Goal: Information Seeking & Learning: Learn about a topic

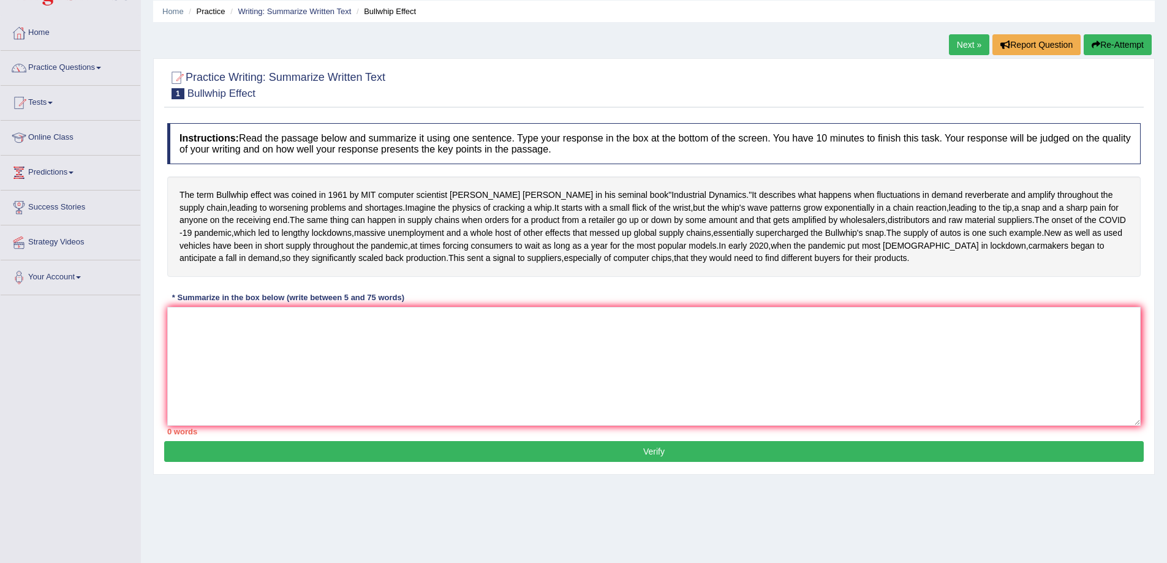
scroll to position [80, 0]
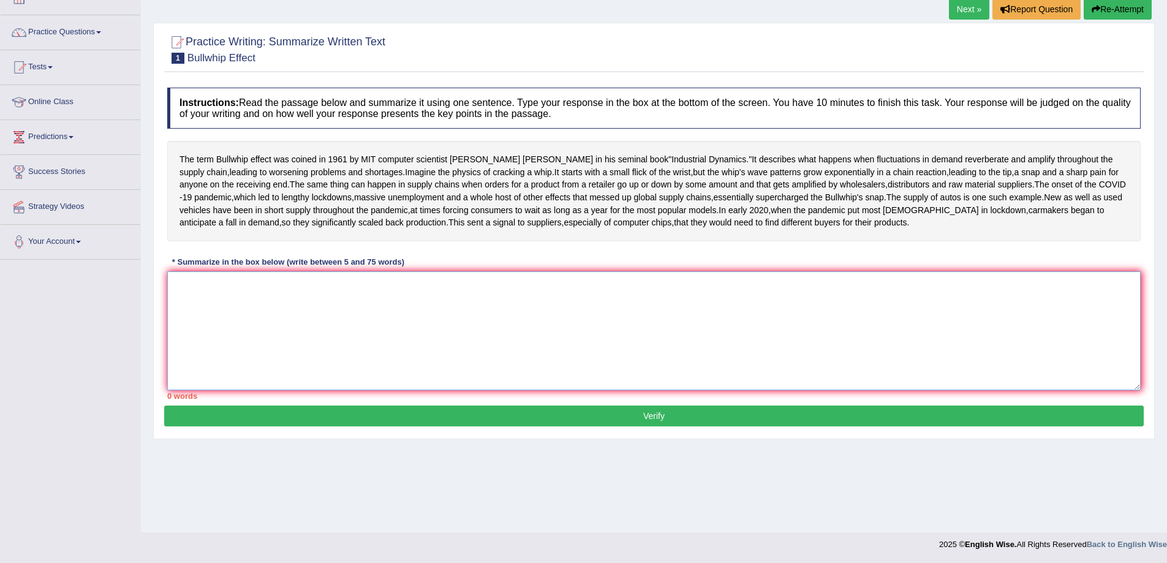
click at [433, 376] on textarea at bounding box center [653, 330] width 973 height 119
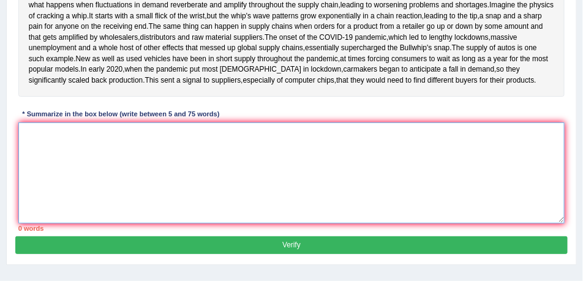
click at [118, 203] on textarea at bounding box center [291, 172] width 547 height 101
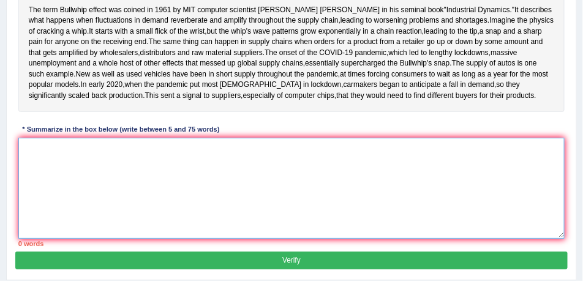
scroll to position [203, 0]
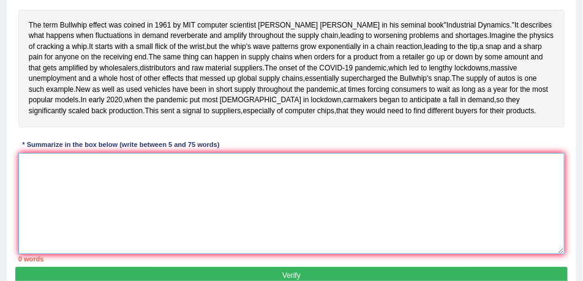
click at [93, 228] on textarea at bounding box center [291, 203] width 547 height 101
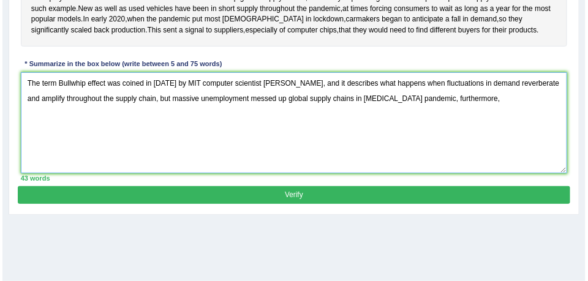
scroll to position [295, 0]
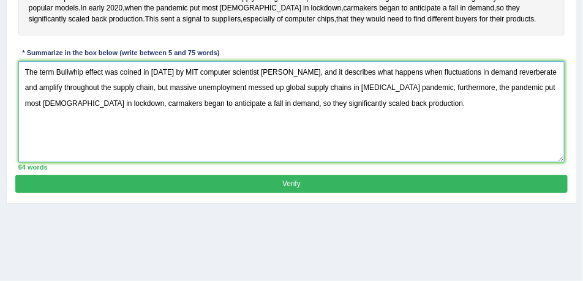
type textarea "The term Bullwhip effect was coined in 1961 by MIT computer scientist Jay Forre…"
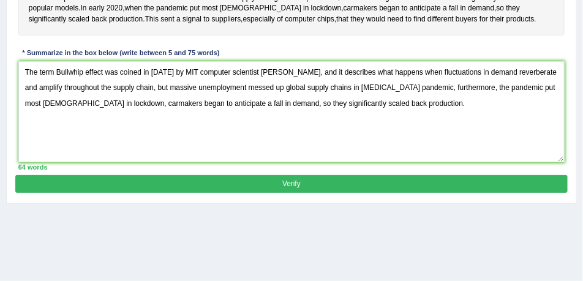
click at [334, 193] on button "Verify" at bounding box center [291, 184] width 552 height 18
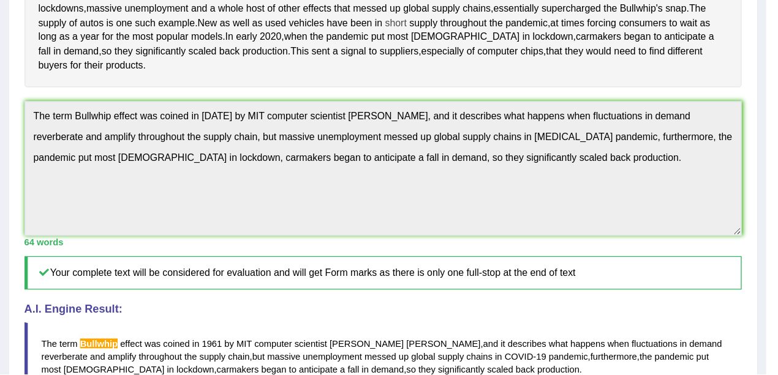
scroll to position [276, 0]
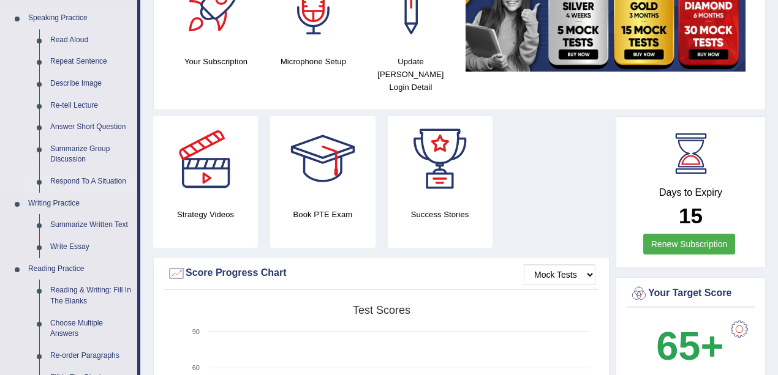
scroll to position [163, 0]
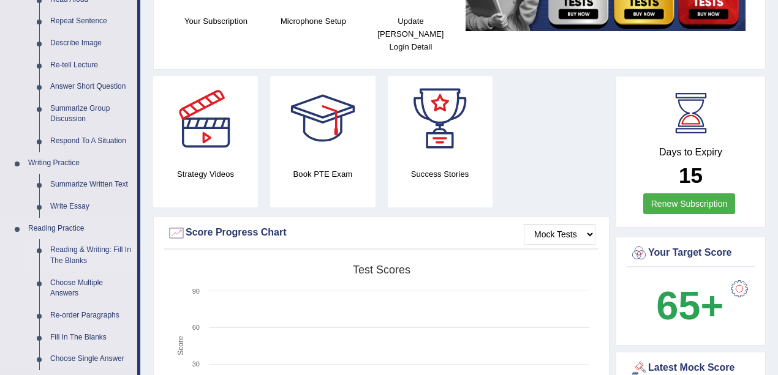
click at [88, 252] on link "Reading & Writing: Fill In The Blanks" at bounding box center [91, 255] width 92 height 32
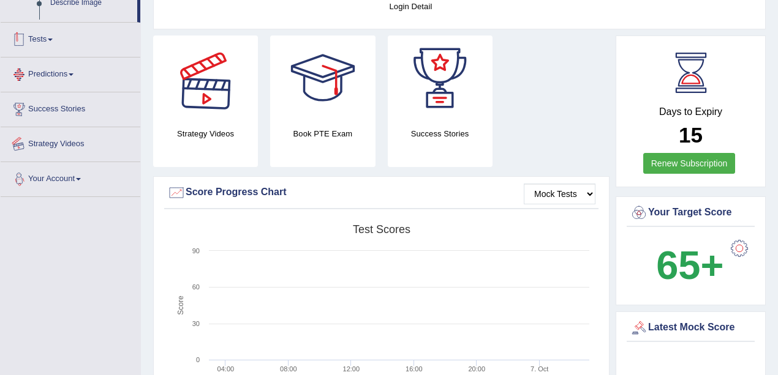
scroll to position [298, 0]
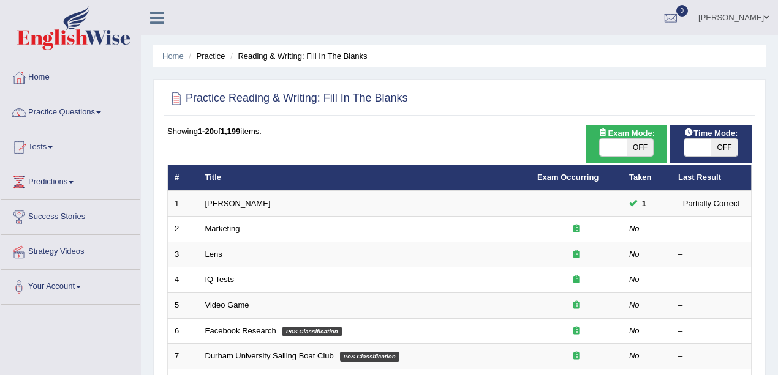
click at [232, 205] on link "Estee Lauder" at bounding box center [238, 203] width 66 height 9
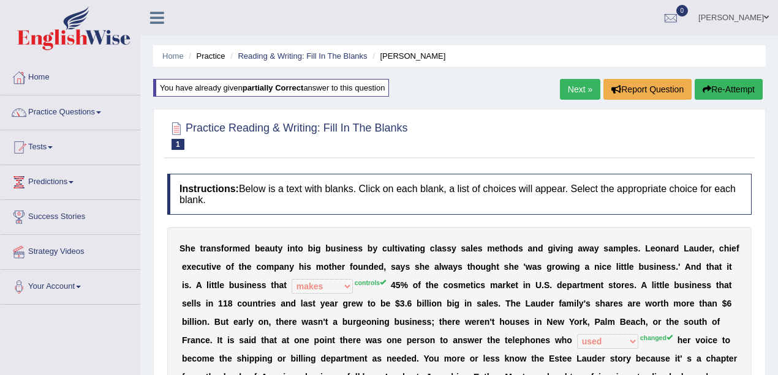
select select "makes"
select select "used"
select select "enterprise"
select select "stalked"
select select "expensive"
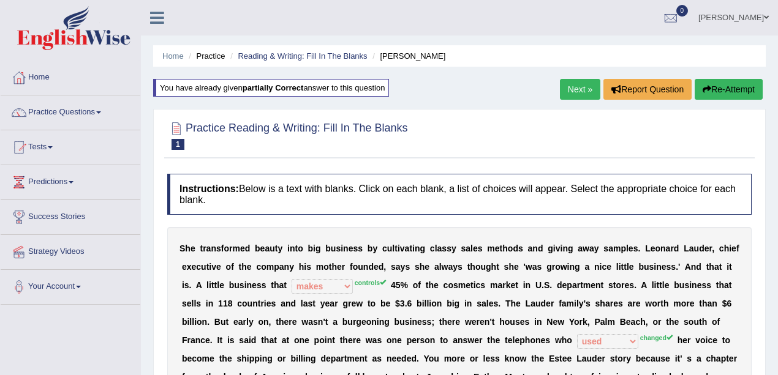
click at [572, 83] on link "Next »" at bounding box center [580, 89] width 40 height 21
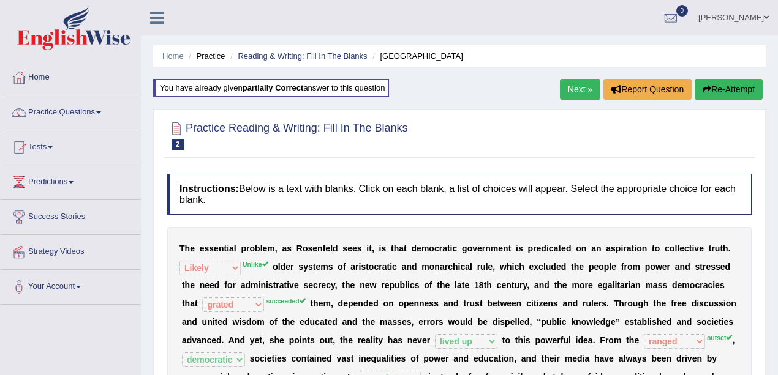
select select "Likely"
select select "grated"
select select "lived up"
select select "ranged"
select select "democratic"
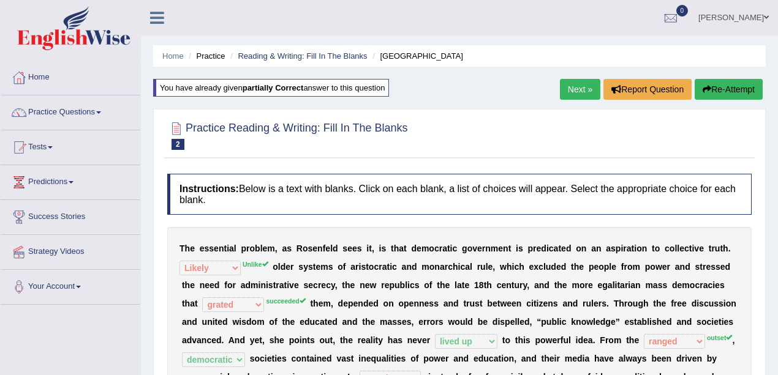
select select "practice"
click at [567, 91] on link "Next »" at bounding box center [580, 89] width 40 height 21
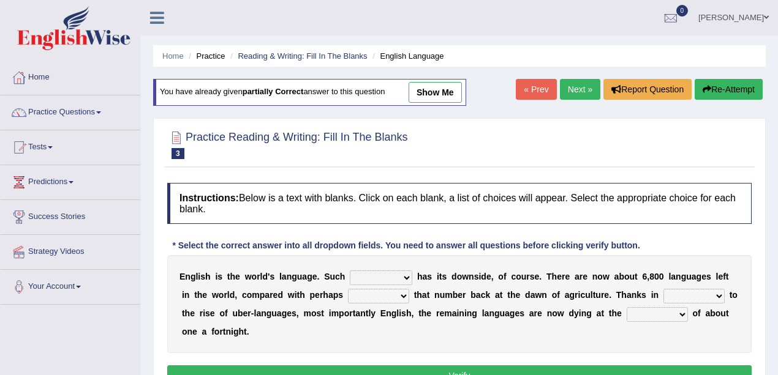
click at [437, 98] on link "show me" at bounding box center [435, 92] width 53 height 21
select select "subject"
select select "firstly"
select select "part"
select select "great"
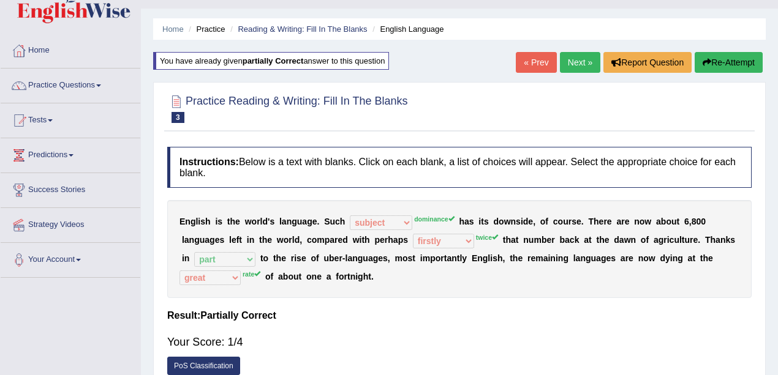
scroll to position [40, 0]
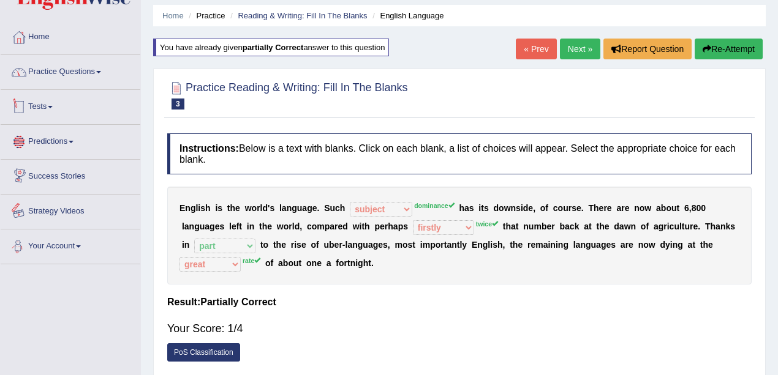
click at [31, 76] on link "Practice Questions" at bounding box center [71, 70] width 140 height 31
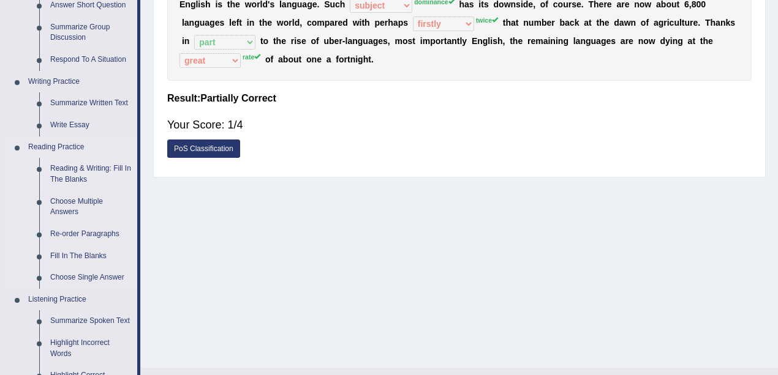
scroll to position [245, 0]
click at [79, 233] on link "Re-order Paragraphs" at bounding box center [91, 234] width 92 height 22
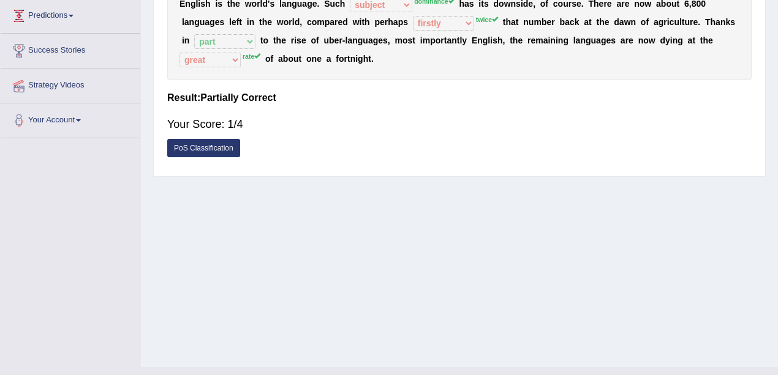
scroll to position [268, 0]
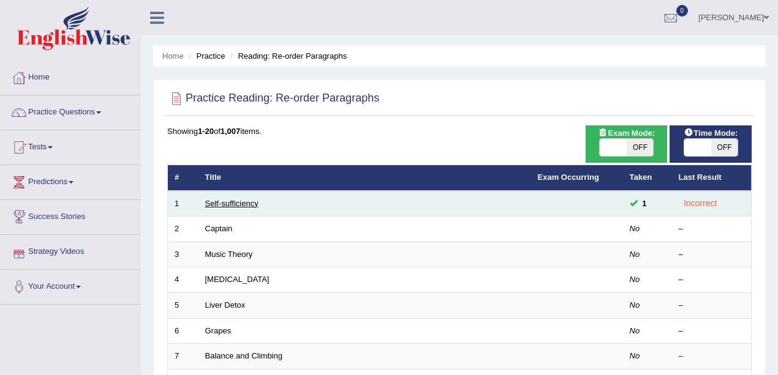
click at [232, 202] on link "Self-sufficiency" at bounding box center [231, 203] width 53 height 9
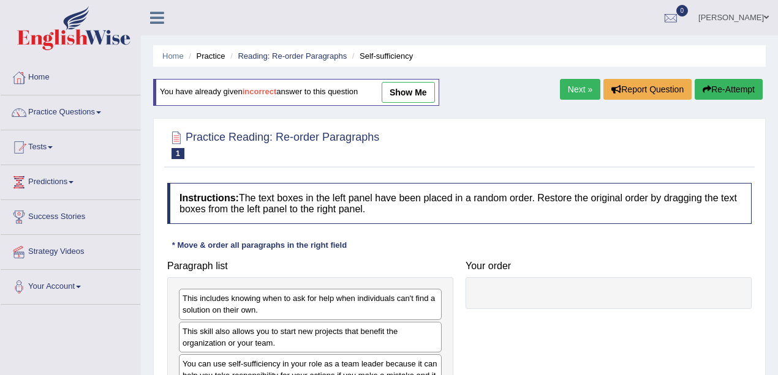
click at [416, 88] on link "show me" at bounding box center [408, 92] width 53 height 21
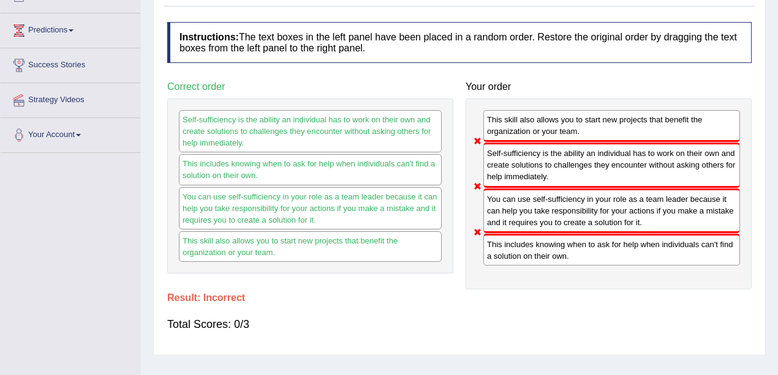
scroll to position [163, 0]
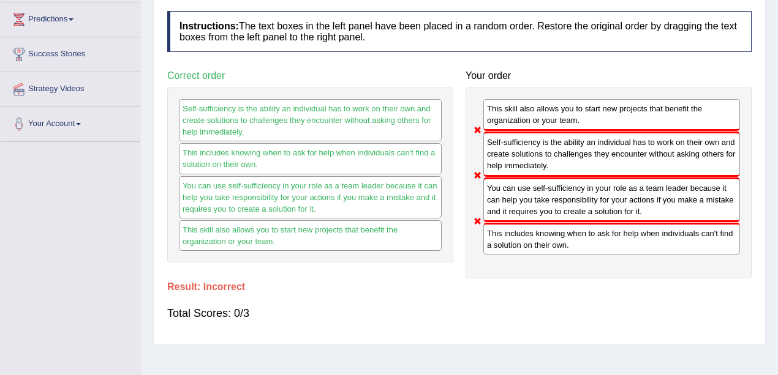
click at [454, 180] on div "Correct order Self-sufficiency is the ability an individual has to work on thei…" at bounding box center [310, 163] width 298 height 198
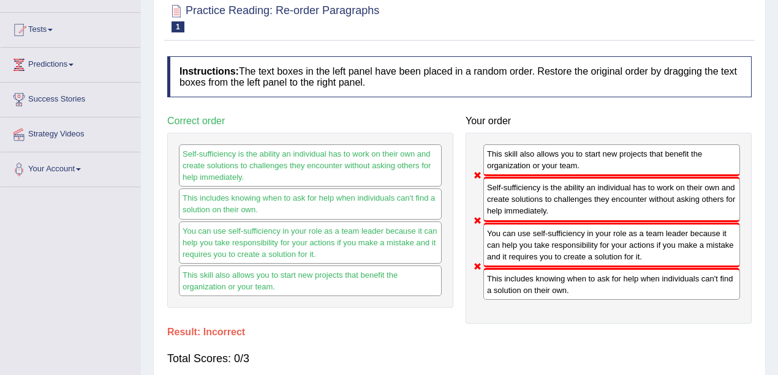
scroll to position [40, 0]
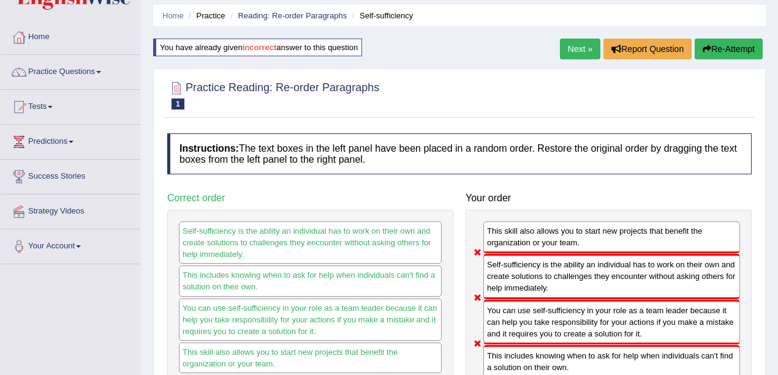
click at [561, 47] on link "Next »" at bounding box center [580, 49] width 40 height 21
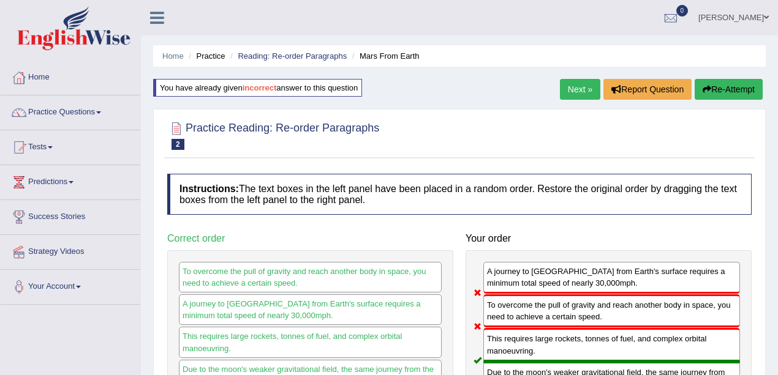
click at [578, 95] on link "Next »" at bounding box center [580, 89] width 40 height 21
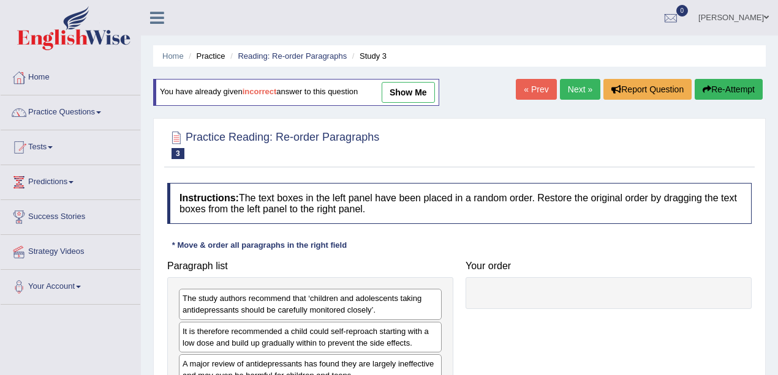
click at [377, 72] on div "Home Practice Reading: Re-order Paragraphs Study 3 You have already given incor…" at bounding box center [459, 306] width 637 height 612
click at [402, 87] on link "show me" at bounding box center [408, 92] width 53 height 21
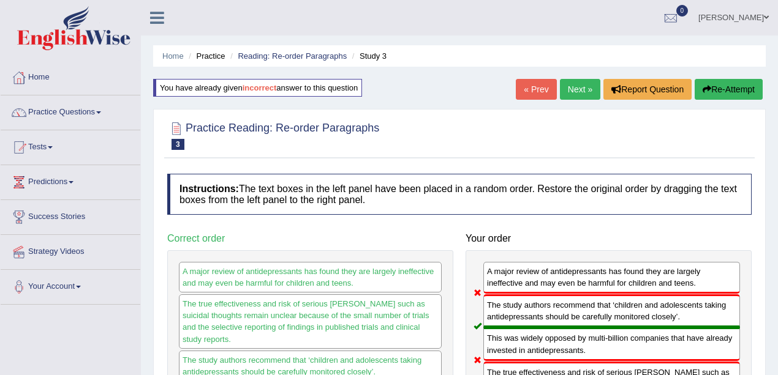
click at [583, 83] on link "Next »" at bounding box center [580, 89] width 40 height 21
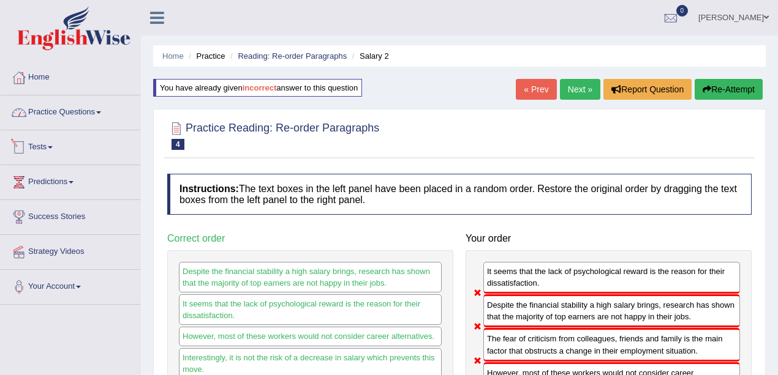
click at [82, 119] on link "Practice Questions" at bounding box center [71, 111] width 140 height 31
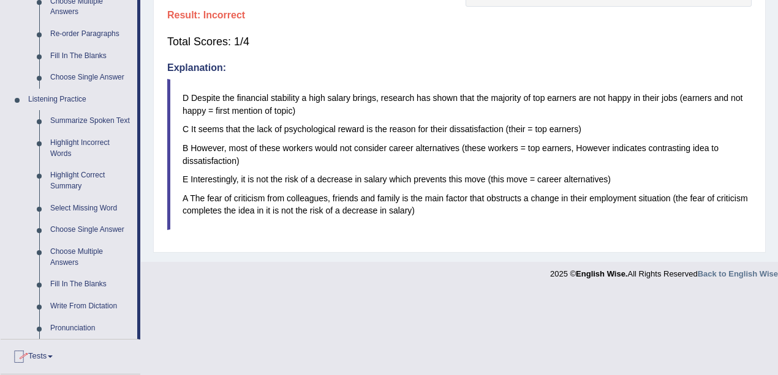
scroll to position [530, 0]
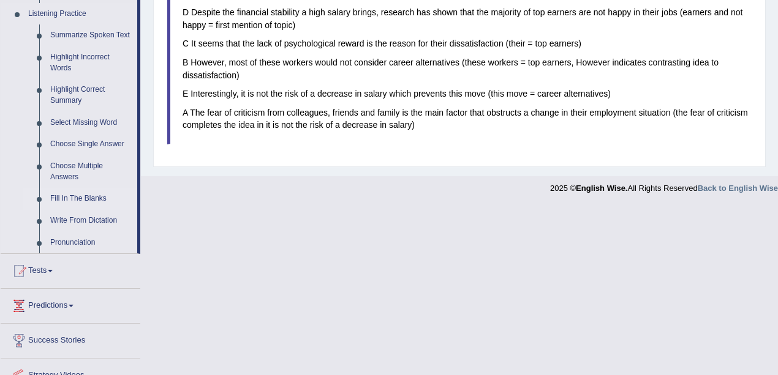
click at [81, 201] on link "Fill In The Blanks" at bounding box center [91, 199] width 92 height 22
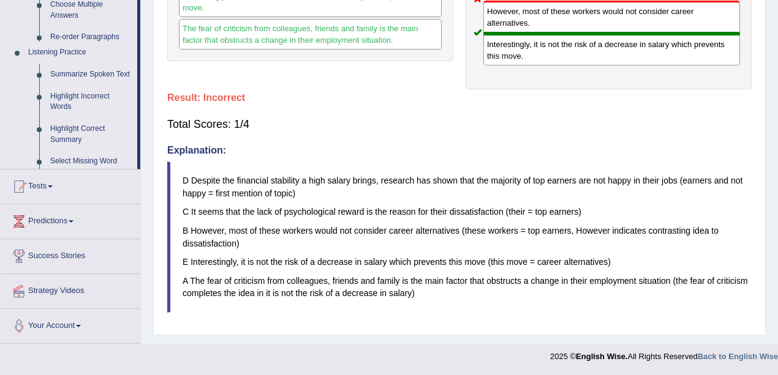
scroll to position [358, 0]
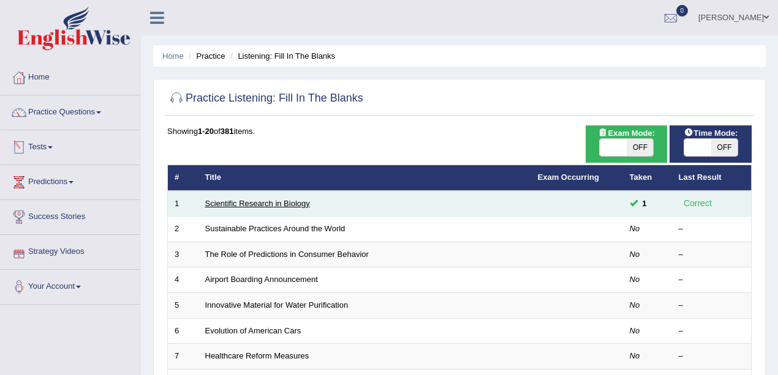
click at [288, 199] on link "Scientific Research in Biology" at bounding box center [257, 203] width 105 height 9
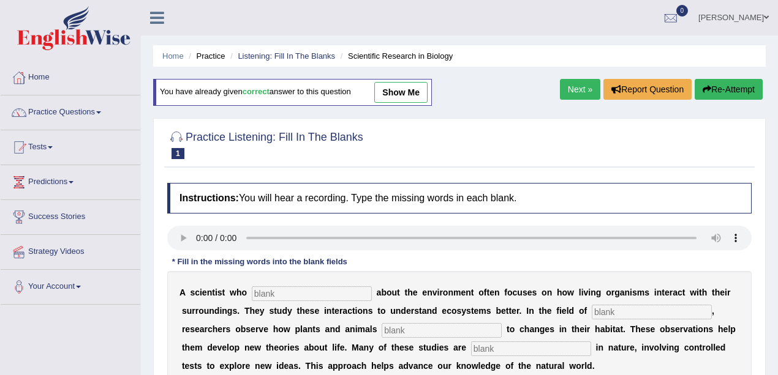
click at [415, 93] on link "show me" at bounding box center [400, 92] width 53 height 21
type input "cares"
type input "biology"
type input "respond"
type input "experimental"
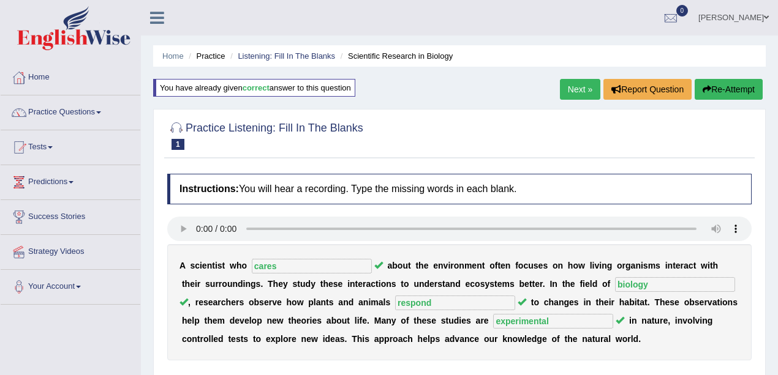
click at [568, 88] on link "Next »" at bounding box center [580, 89] width 40 height 21
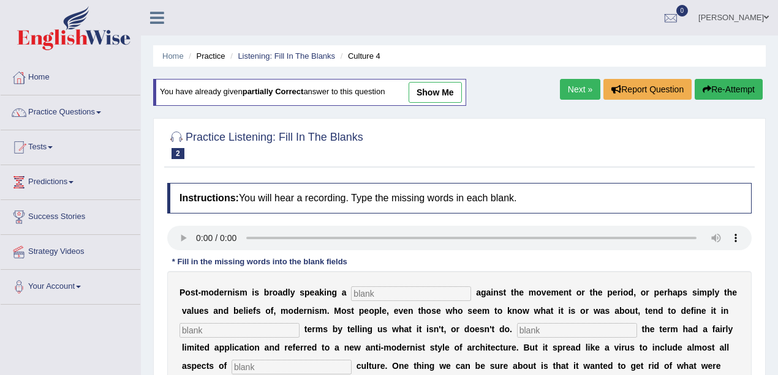
click at [461, 97] on link "show me" at bounding box center [435, 92] width 53 height 21
type input "reaction"
type input "negative"
type input "Initially"
type input "contempary"
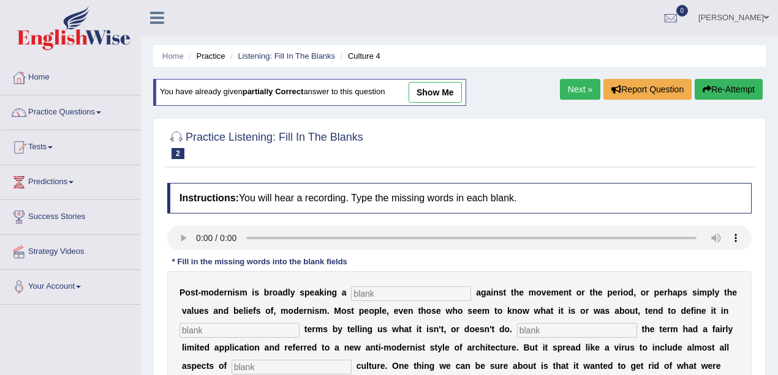
type input "internal"
type input "source"
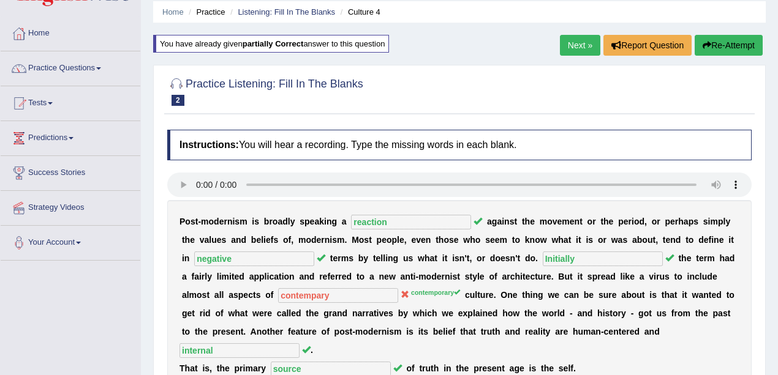
scroll to position [40, 0]
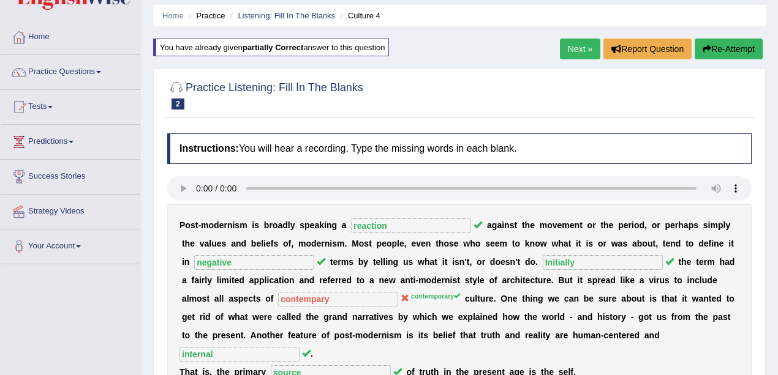
click at [594, 56] on link "Next »" at bounding box center [580, 49] width 40 height 21
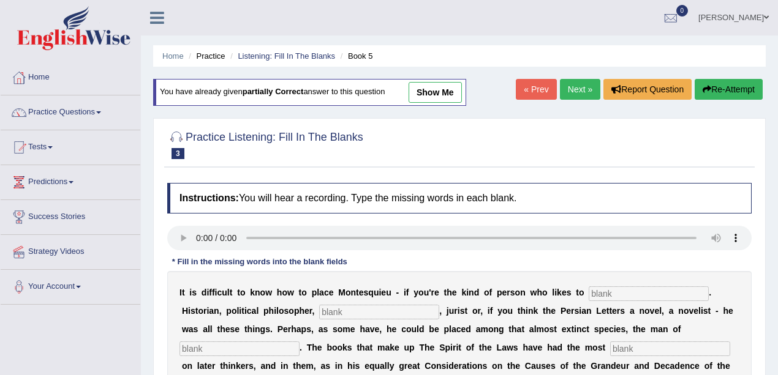
click at [457, 89] on link "show me" at bounding box center [435, 92] width 53 height 21
type input "catagoriese"
type input "sociologist"
type input "laters"
type input "influence"
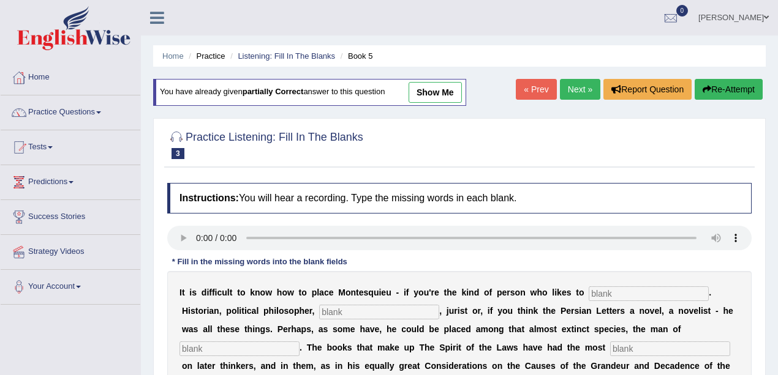
type input "customs"
type input "account"
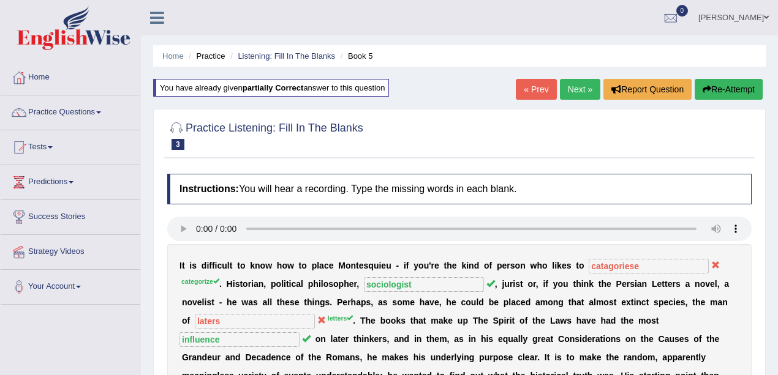
click at [556, 79] on div "« Prev Next » Report Question Re-Attempt" at bounding box center [641, 91] width 250 height 24
click at [571, 86] on link "Next »" at bounding box center [580, 89] width 40 height 21
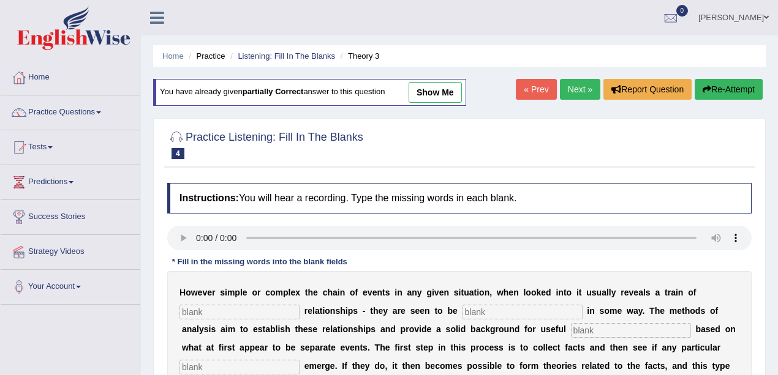
click at [441, 99] on link "show me" at bounding box center [435, 92] width 53 height 21
type input "crucial"
type input "linked"
type input "generalization"
type input "patterns"
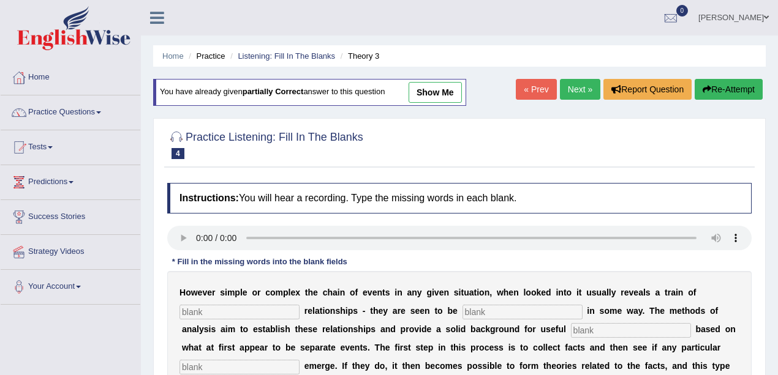
type input "analysis"
type input "modify"
type input "support"
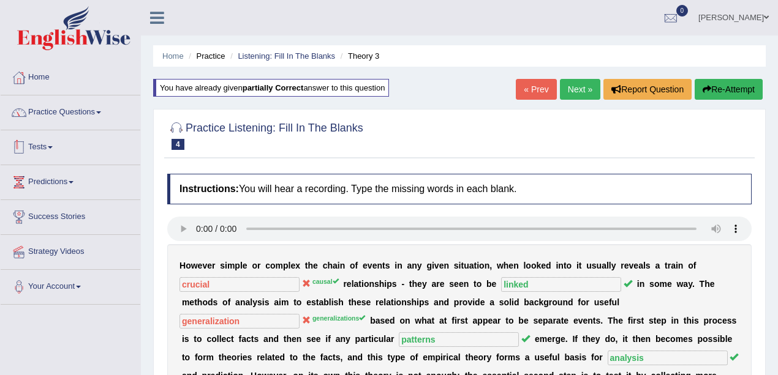
click at [80, 93] on li "Home" at bounding box center [71, 78] width 140 height 35
click at [83, 103] on link "Practice Questions" at bounding box center [71, 111] width 140 height 31
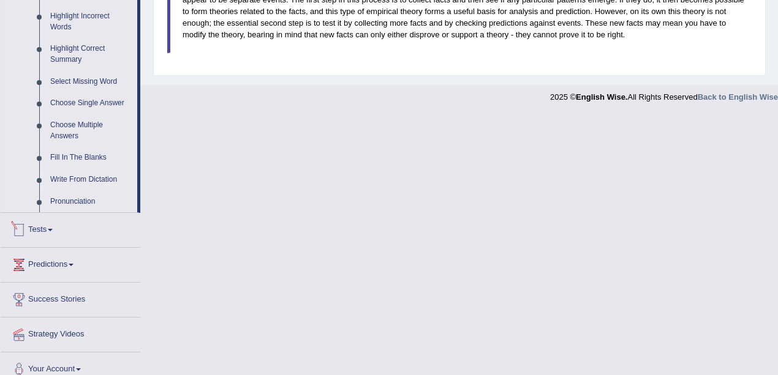
click at [69, 184] on link "Write From Dictation" at bounding box center [91, 180] width 92 height 22
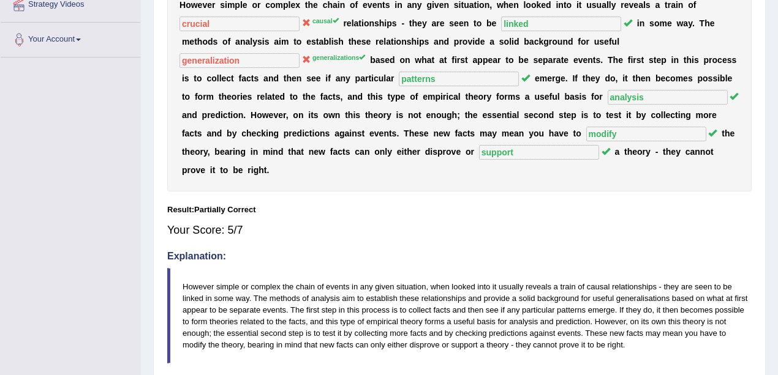
scroll to position [141, 0]
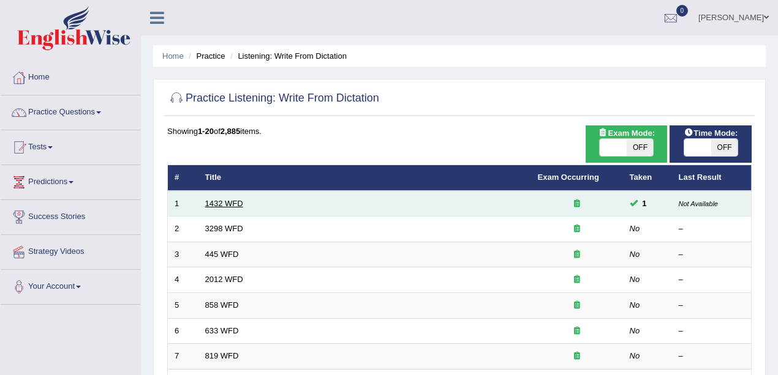
click at [233, 202] on link "1432 WFD" at bounding box center [224, 203] width 38 height 9
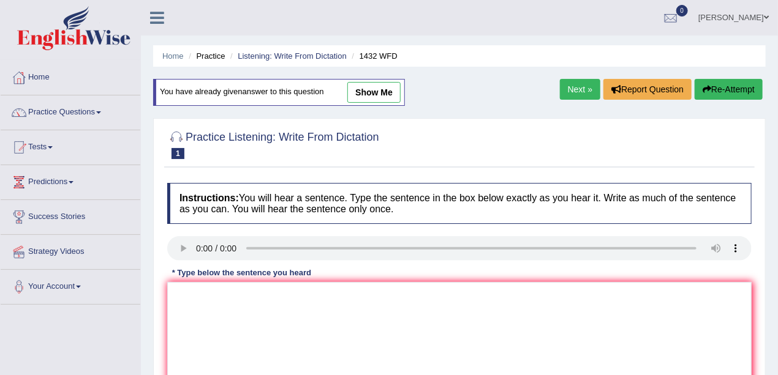
click at [395, 98] on link "show me" at bounding box center [373, 92] width 53 height 21
type textarea "Wealth is the collective collectivity beneficial of your health."
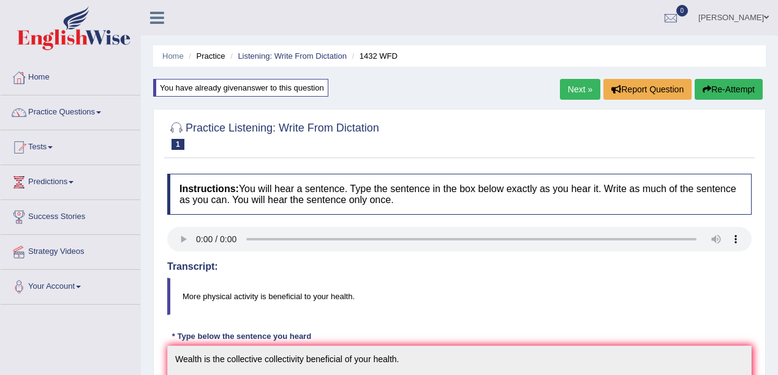
click at [562, 89] on link "Next »" at bounding box center [580, 89] width 40 height 21
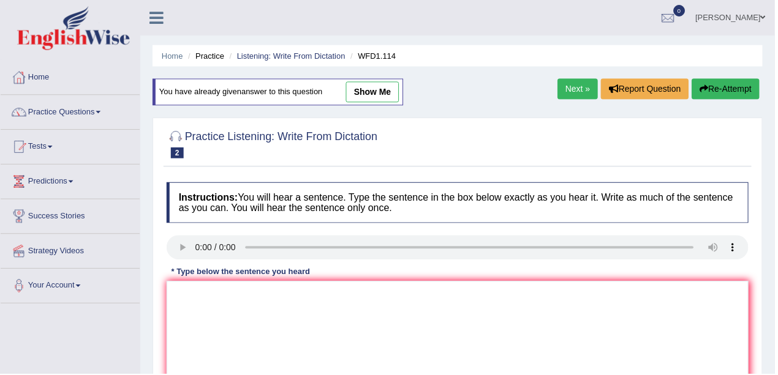
click at [388, 90] on link "show me" at bounding box center [373, 92] width 53 height 21
type textarea "The authors author early works work less phylosofy more experimental experiment."
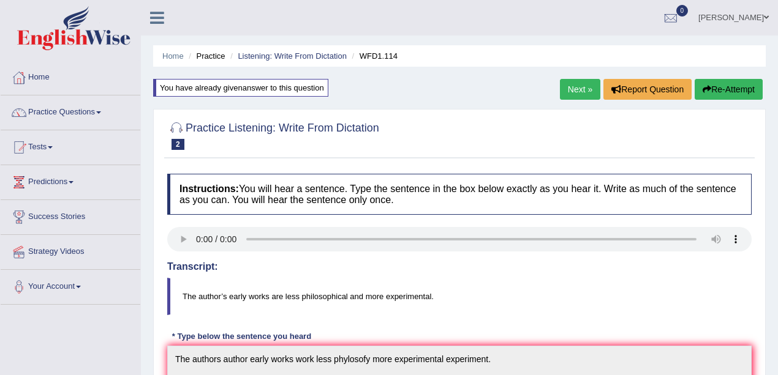
click at [579, 86] on link "Next »" at bounding box center [580, 89] width 40 height 21
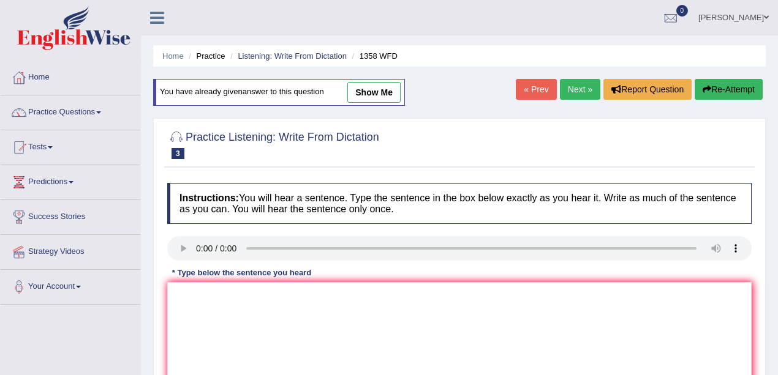
click at [374, 103] on div "You have already given answer to this question show me" at bounding box center [279, 92] width 252 height 27
click at [376, 92] on link "show me" at bounding box center [373, 92] width 53 height 21
type textarea "Communiction skills skill have become more important in recent years year."
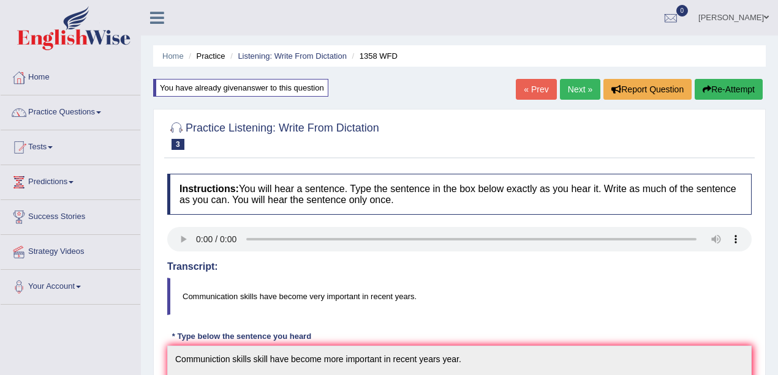
click at [561, 88] on link "Next »" at bounding box center [580, 89] width 40 height 21
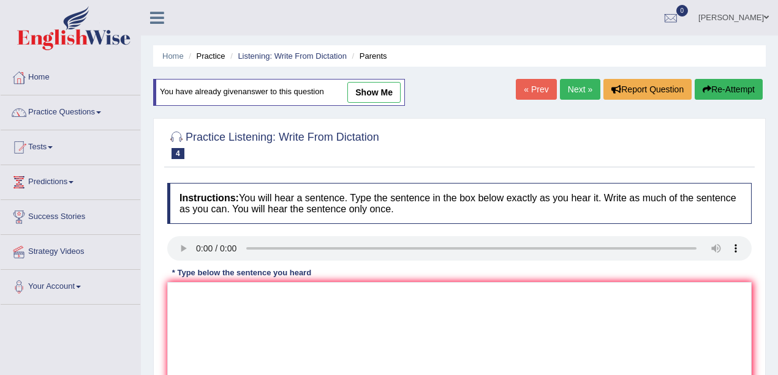
click at [372, 93] on link "show me" at bounding box center [373, 92] width 53 height 21
type textarea "Parents trends todays are involved involve education their children childrens."
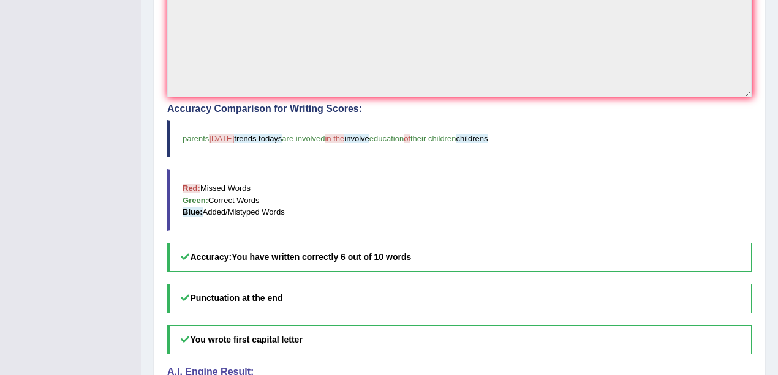
scroll to position [408, 0]
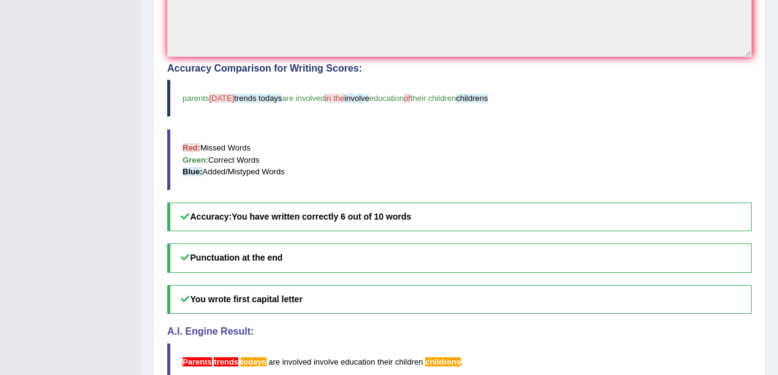
drag, startPoint x: 392, startPoint y: 215, endPoint x: 446, endPoint y: 215, distance: 53.9
click at [446, 215] on h5 "Accuracy: You have written correctly 6 out of 10 words" at bounding box center [459, 217] width 584 height 29
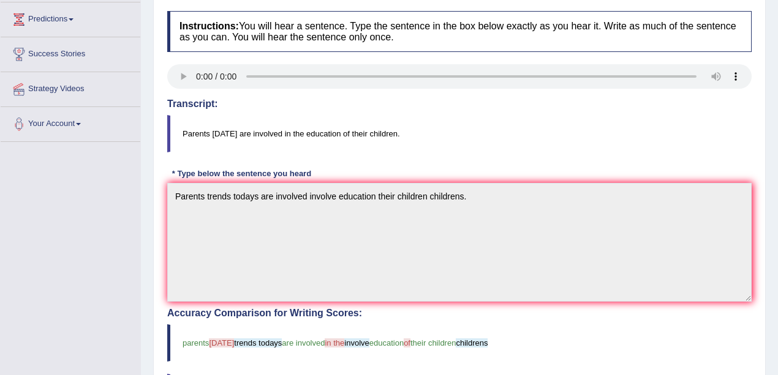
scroll to position [0, 0]
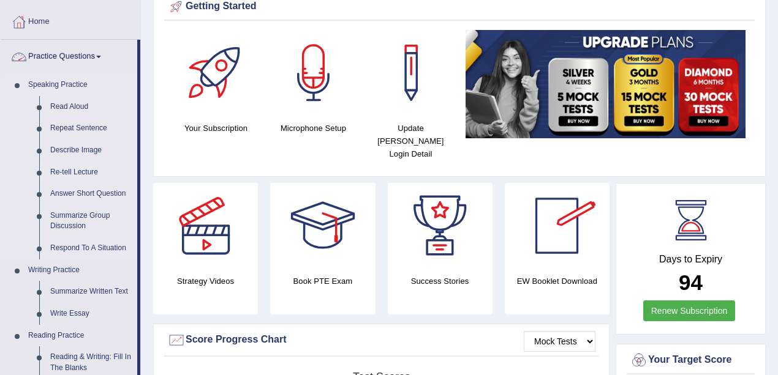
scroll to position [122, 0]
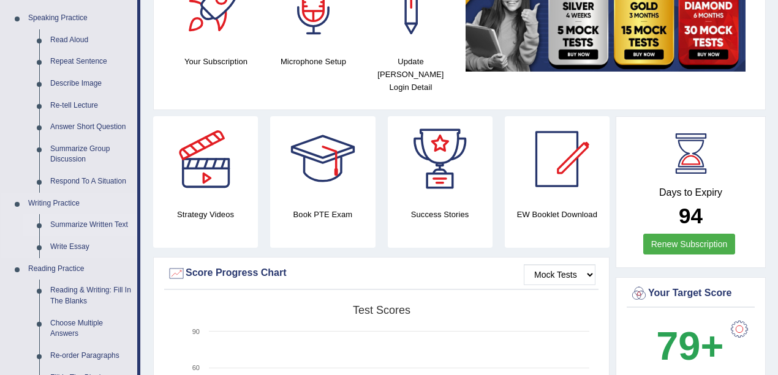
click at [78, 224] on link "Summarize Written Text" at bounding box center [91, 225] width 92 height 22
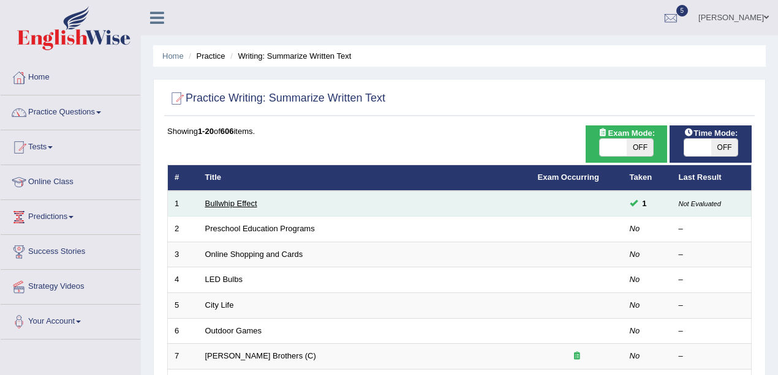
click at [225, 204] on link "Bullwhip Effect" at bounding box center [231, 203] width 52 height 9
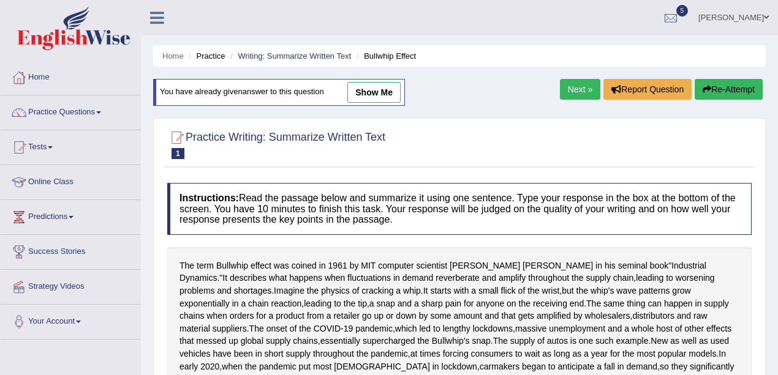
click at [391, 93] on link "show me" at bounding box center [373, 92] width 53 height 21
type textarea "The term Bullwhip effect was coined in [DATE] by MIT computer scientist [PERSON…"
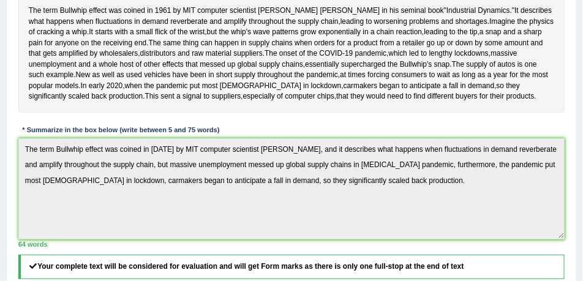
scroll to position [214, 0]
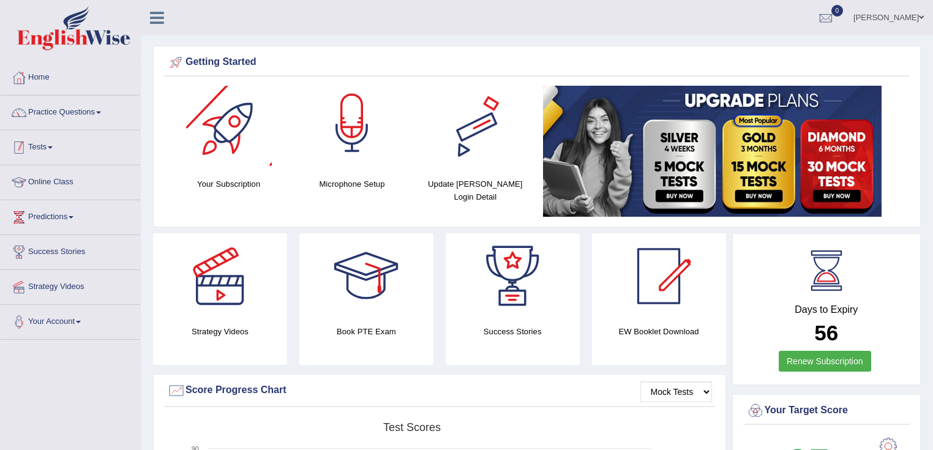
click at [81, 125] on li "Practice Questions Speaking Practice Read Aloud Repeat Sentence Describe Image …" at bounding box center [71, 113] width 140 height 35
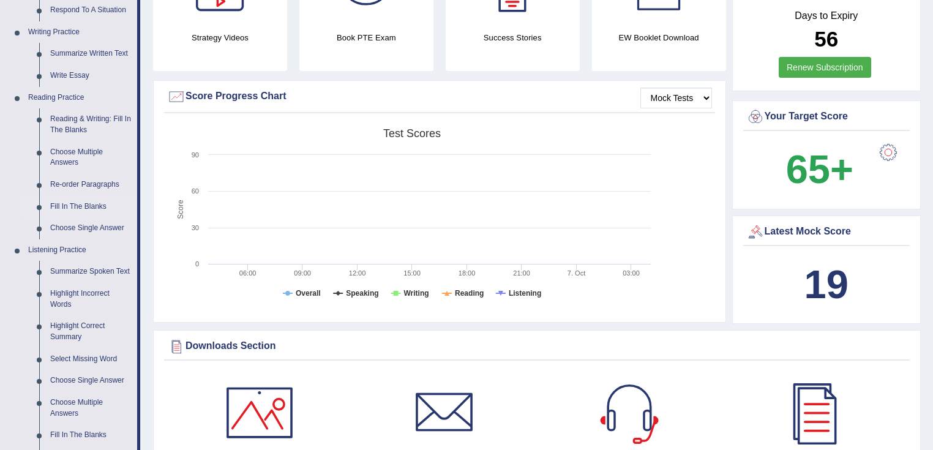
scroll to position [49, 0]
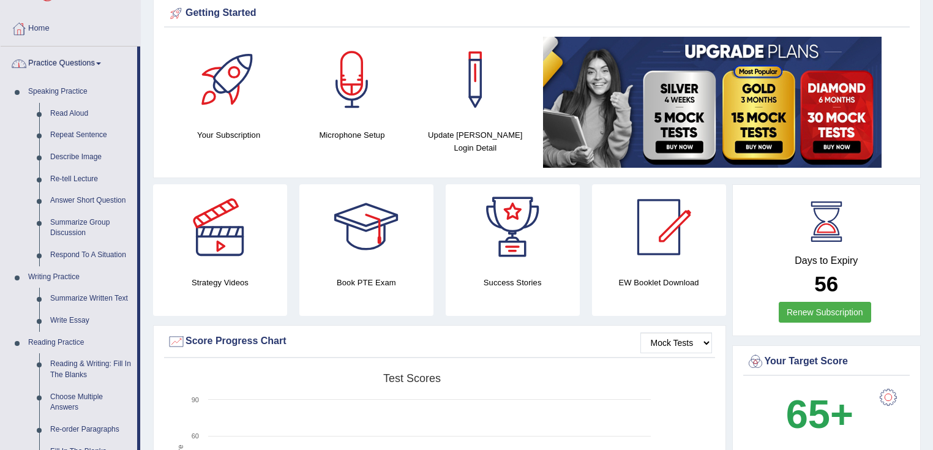
click at [104, 66] on link "Practice Questions" at bounding box center [69, 62] width 137 height 31
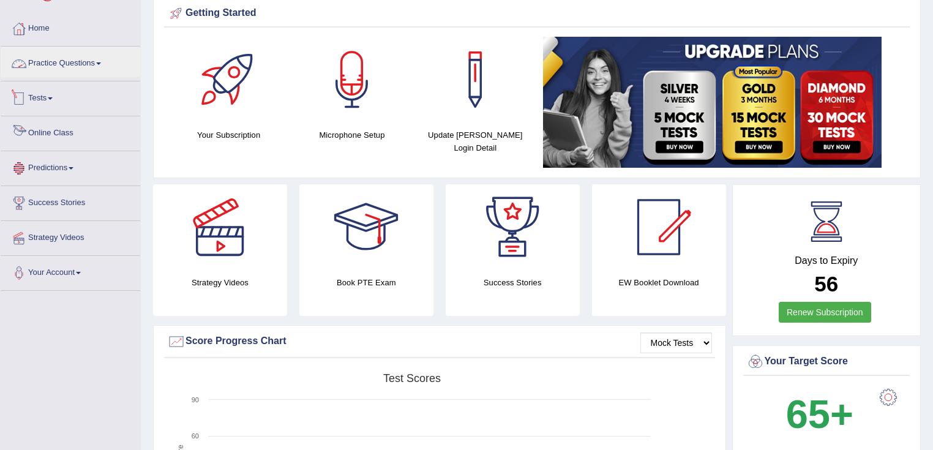
click at [26, 96] on div at bounding box center [19, 98] width 18 height 18
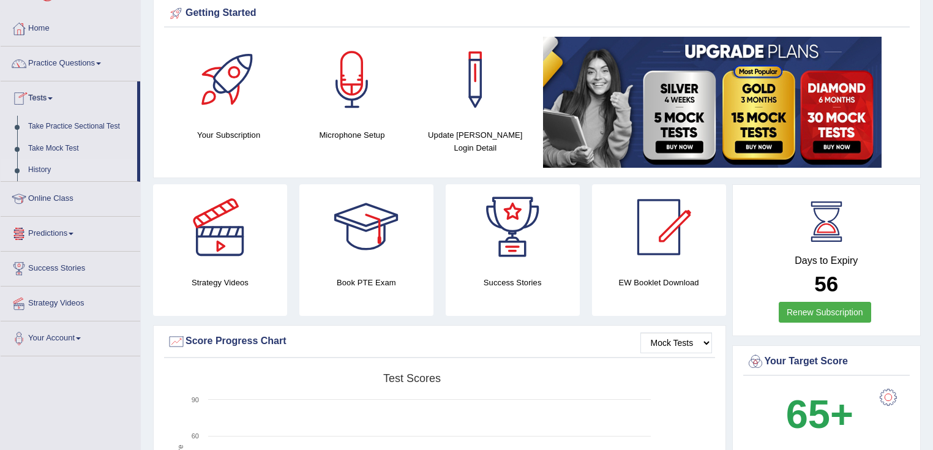
click at [34, 165] on link "History" at bounding box center [80, 170] width 115 height 22
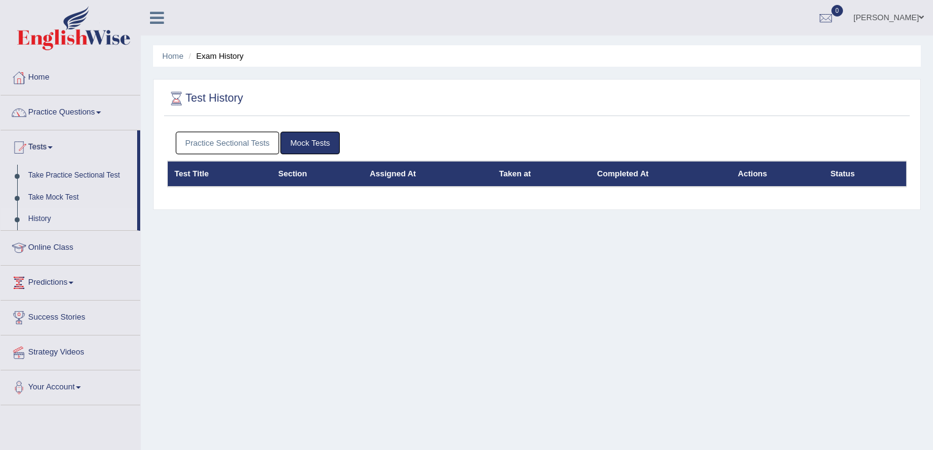
click at [197, 134] on link "Practice Sectional Tests" at bounding box center [228, 143] width 104 height 23
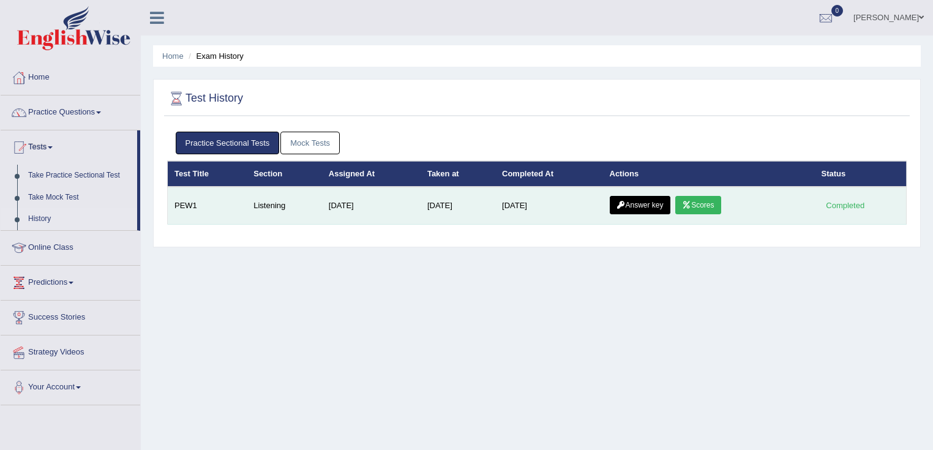
click at [625, 189] on td "Answer key Scores" at bounding box center [709, 206] width 212 height 38
click at [650, 209] on link "Answer key" at bounding box center [640, 205] width 61 height 18
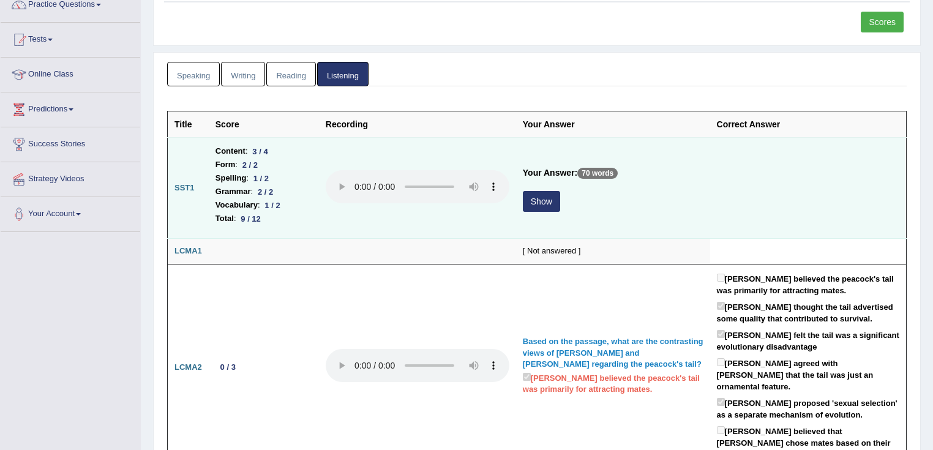
click at [543, 204] on button "Show" at bounding box center [541, 201] width 37 height 21
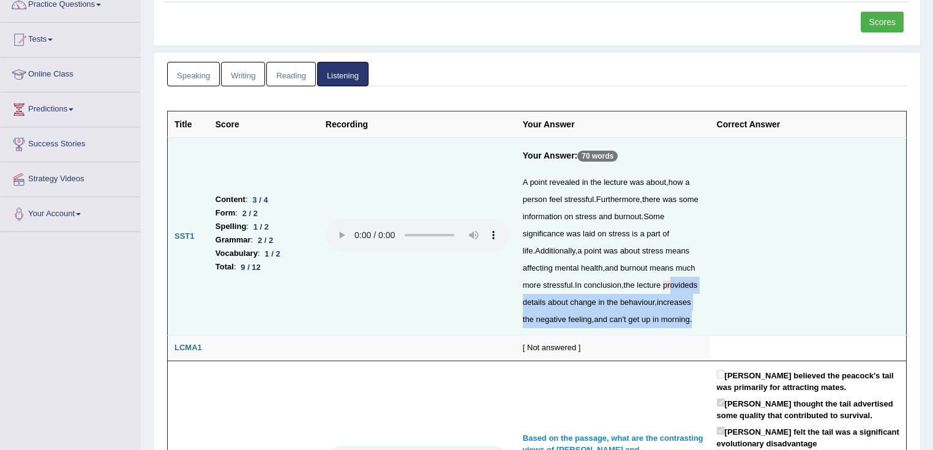
drag, startPoint x: 676, startPoint y: 284, endPoint x: 726, endPoint y: 284, distance: 50.8
click at [726, 284] on tr "SST1 Content : 3 / 4 Form : 2 / 2 Spelling : 1 / 2 Grammar : 2 / 2 Vocabulary :…" at bounding box center [537, 237] width 739 height 198
click at [746, 275] on td at bounding box center [808, 237] width 197 height 198
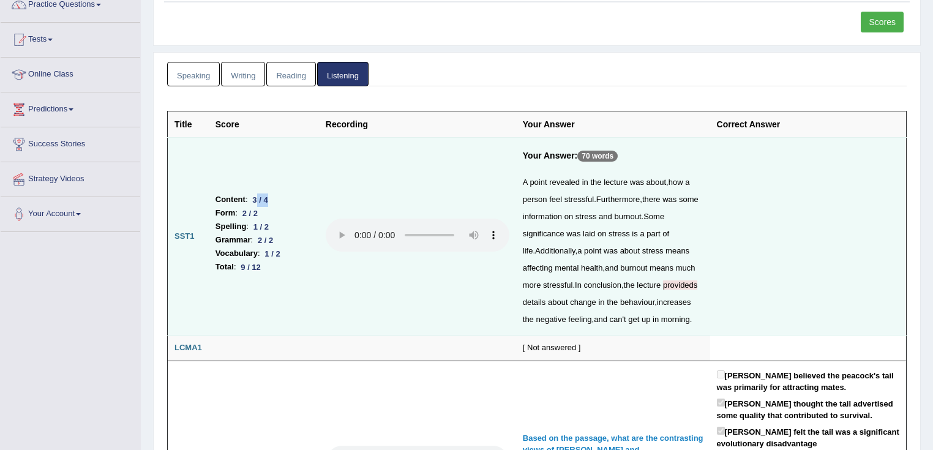
drag, startPoint x: 257, startPoint y: 194, endPoint x: 294, endPoint y: 169, distance: 44.7
click at [293, 173] on td "Content : 3 / 4 Form : 2 / 2 Spelling : 1 / 2 Grammar : 2 / 2 Vocabulary : 1 / …" at bounding box center [264, 237] width 110 height 198
drag, startPoint x: 677, startPoint y: 183, endPoint x: 594, endPoint y: 202, distance: 85.6
click at [594, 202] on div "A point revealed in the lecture was about , how a person feel stressful . Furth…" at bounding box center [613, 251] width 181 height 154
click at [586, 200] on span "stressful" at bounding box center [579, 199] width 29 height 9
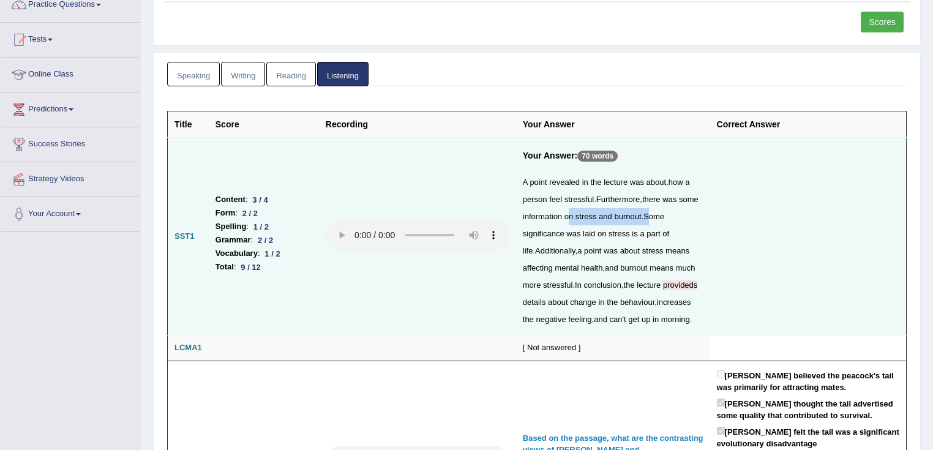
drag, startPoint x: 593, startPoint y: 216, endPoint x: 649, endPoint y: 215, distance: 55.8
click at [649, 215] on div "A point revealed in the lecture was about , how a person feel stressful . Furth…" at bounding box center [613, 251] width 181 height 154
click at [775, 279] on td at bounding box center [808, 237] width 197 height 198
drag, startPoint x: 608, startPoint y: 232, endPoint x: 676, endPoint y: 227, distance: 68.2
click at [676, 227] on div "A point revealed in the lecture was about , how a person feel stressful . Furth…" at bounding box center [613, 251] width 181 height 154
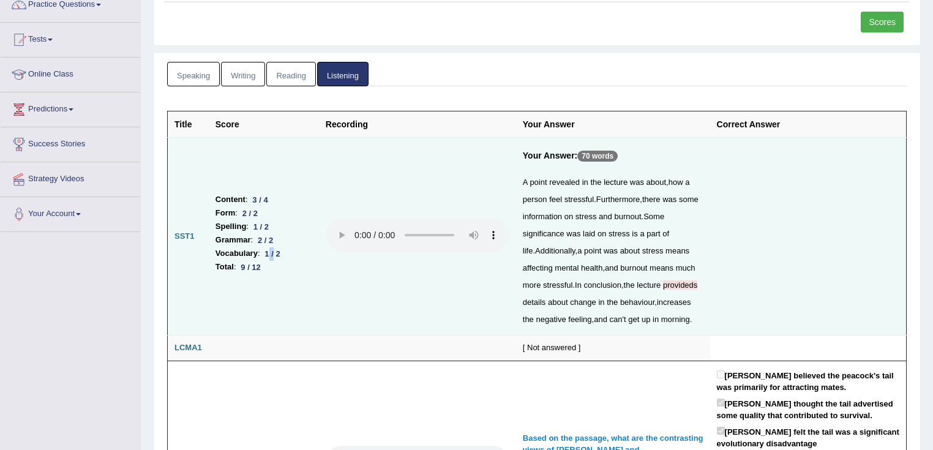
drag, startPoint x: 269, startPoint y: 248, endPoint x: 350, endPoint y: 257, distance: 80.7
click at [342, 257] on tr "SST1 Content : 3 / 4 Form : 2 / 2 Spelling : 1 / 2 Grammar : 2 / 2 Vocabulary :…" at bounding box center [537, 237] width 739 height 198
click at [370, 265] on td at bounding box center [417, 237] width 197 height 198
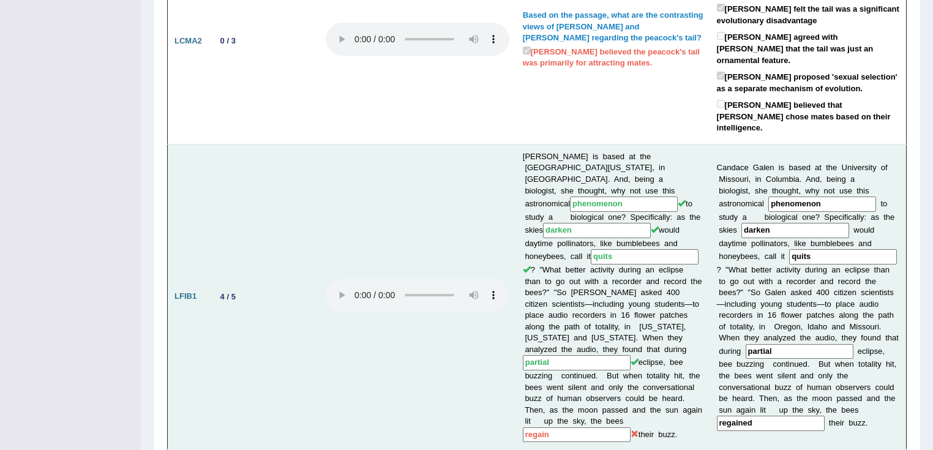
scroll to position [549, 0]
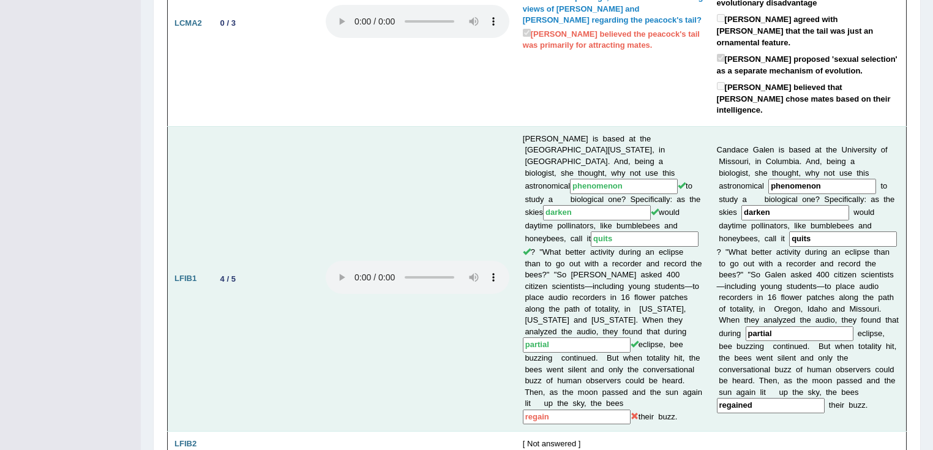
click at [562, 410] on input "regain" at bounding box center [577, 417] width 108 height 15
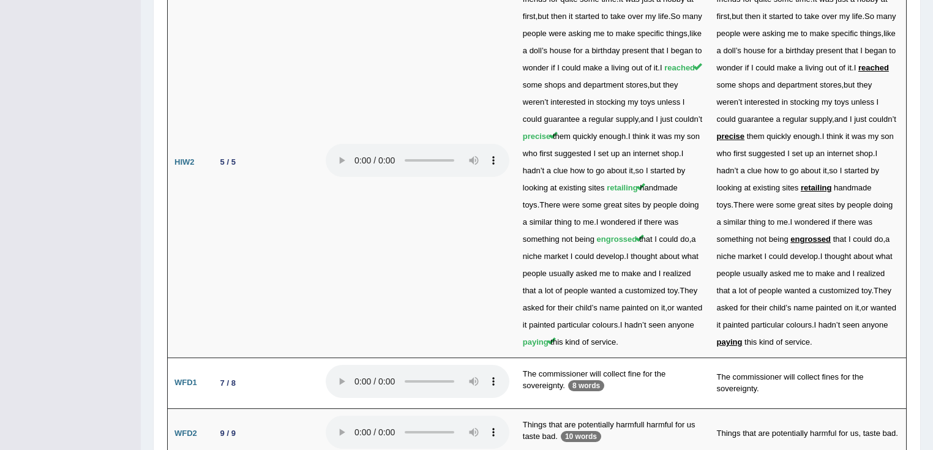
scroll to position [2438, 0]
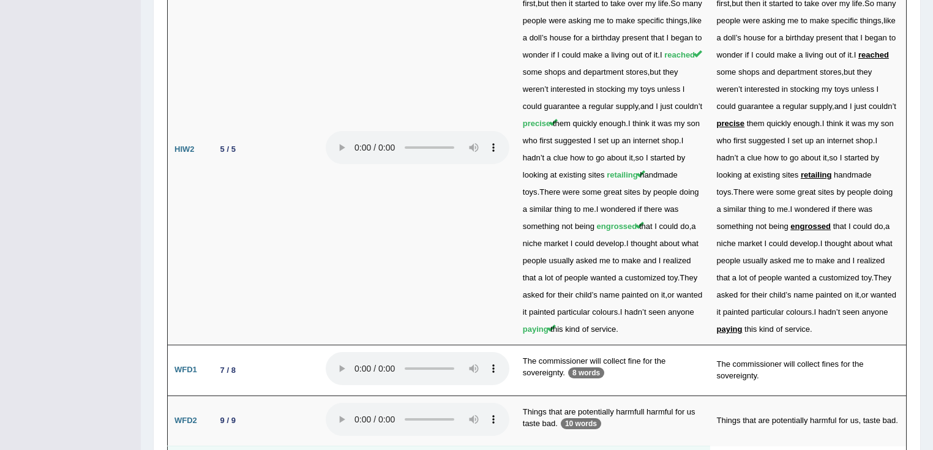
drag, startPoint x: 179, startPoint y: 368, endPoint x: 236, endPoint y: 371, distance: 57.0
click at [236, 447] on tr "WFD3 [ Not answered ]" at bounding box center [537, 460] width 739 height 26
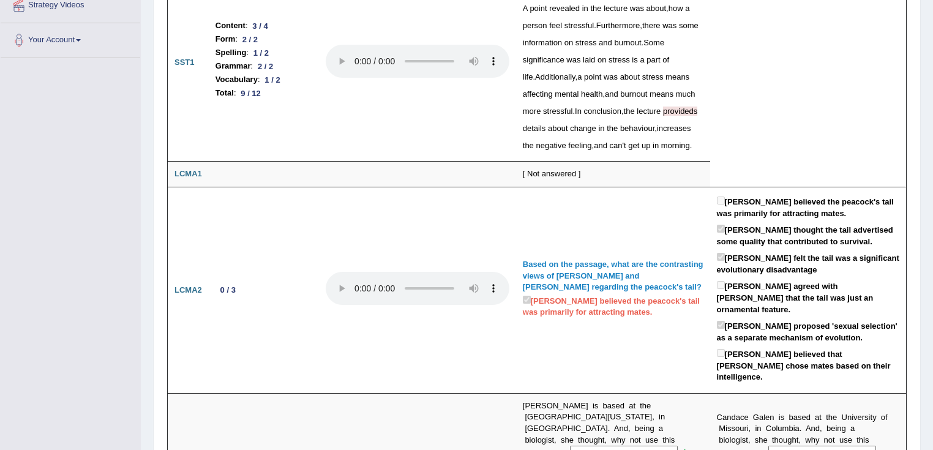
scroll to position [0, 0]
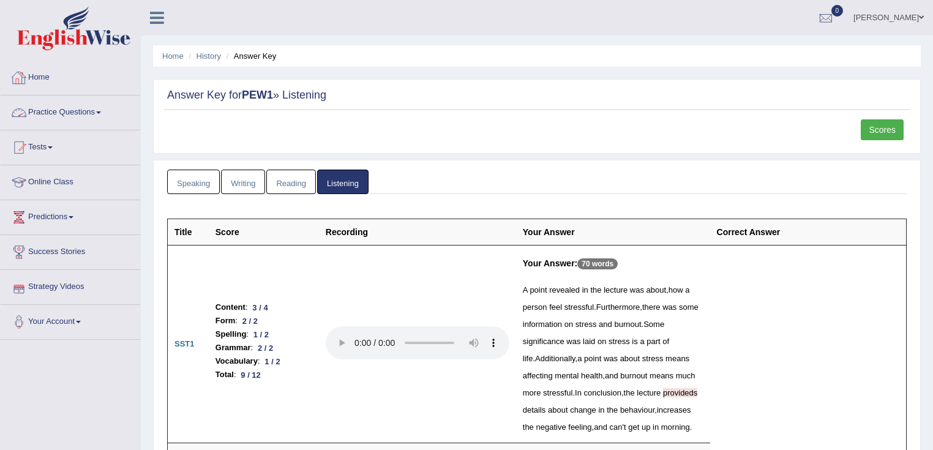
click at [59, 78] on link "Home" at bounding box center [71, 76] width 140 height 31
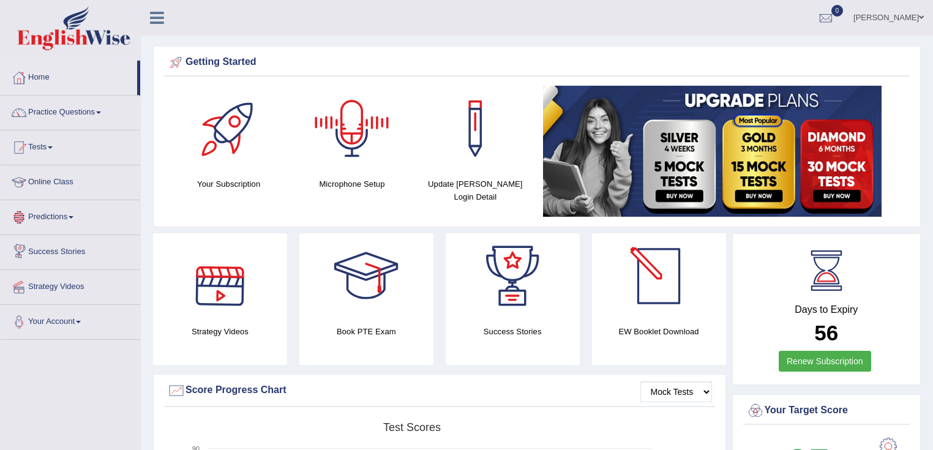
click at [930, 29] on link "[PERSON_NAME]" at bounding box center [889, 16] width 89 height 32
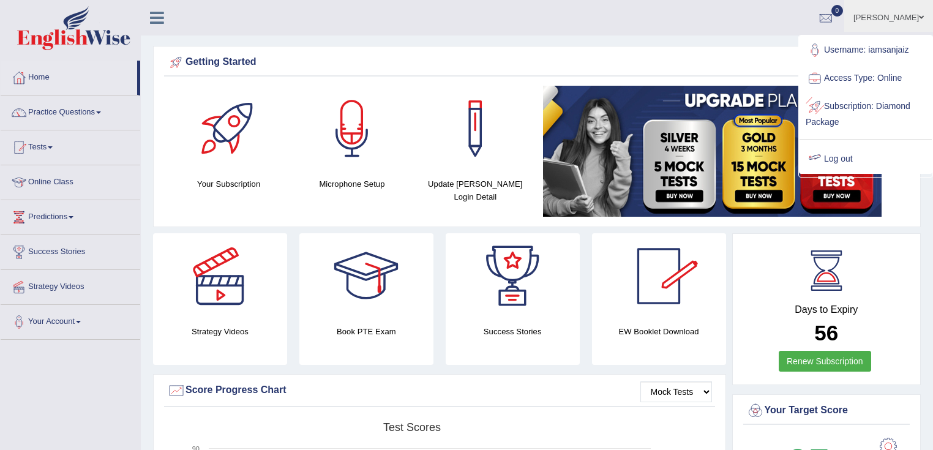
click at [865, 141] on ul "Username: iamsanjaiz Access Type: Online Subscription: Diamond Package Log out" at bounding box center [866, 104] width 132 height 137
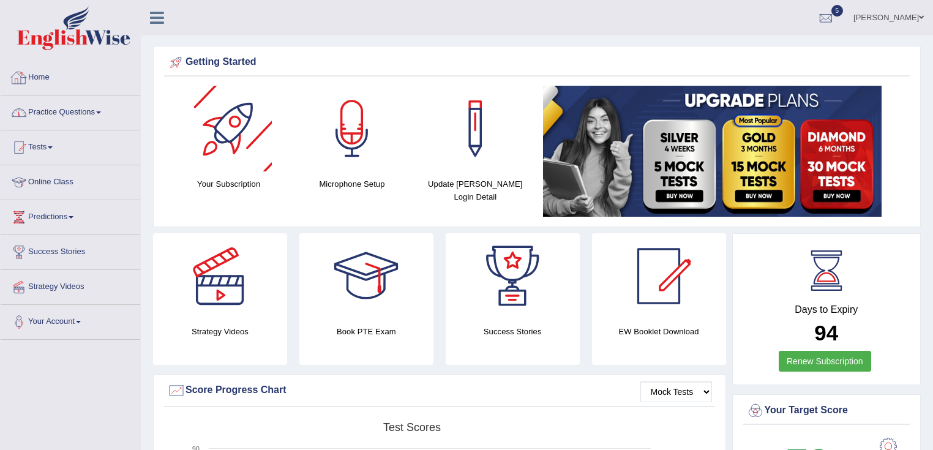
click at [59, 105] on link "Practice Questions" at bounding box center [71, 111] width 140 height 31
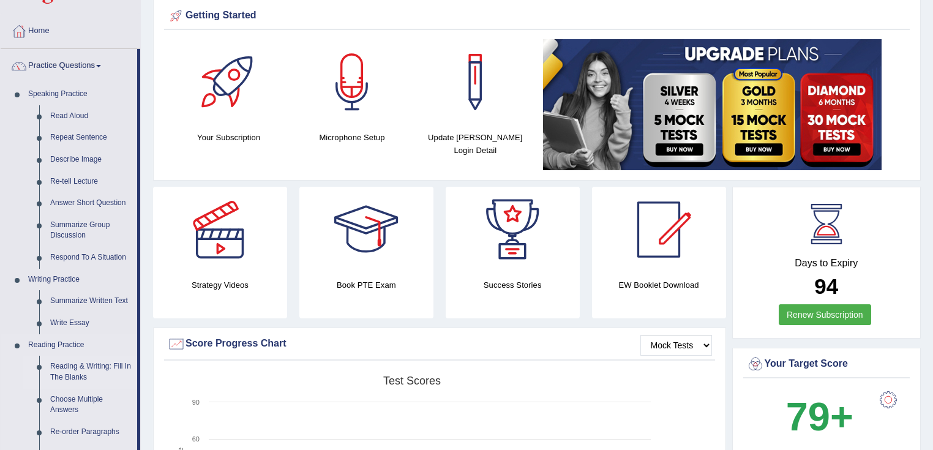
scroll to position [98, 0]
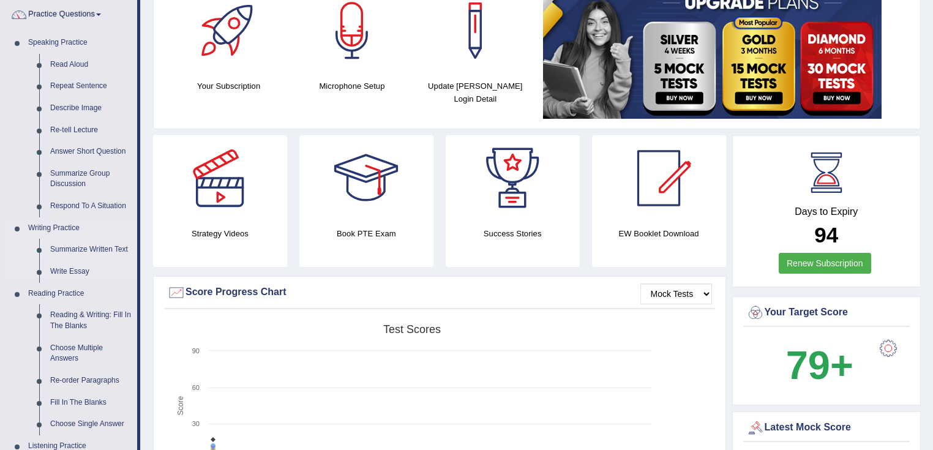
click at [83, 244] on link "Summarize Written Text" at bounding box center [91, 250] width 92 height 22
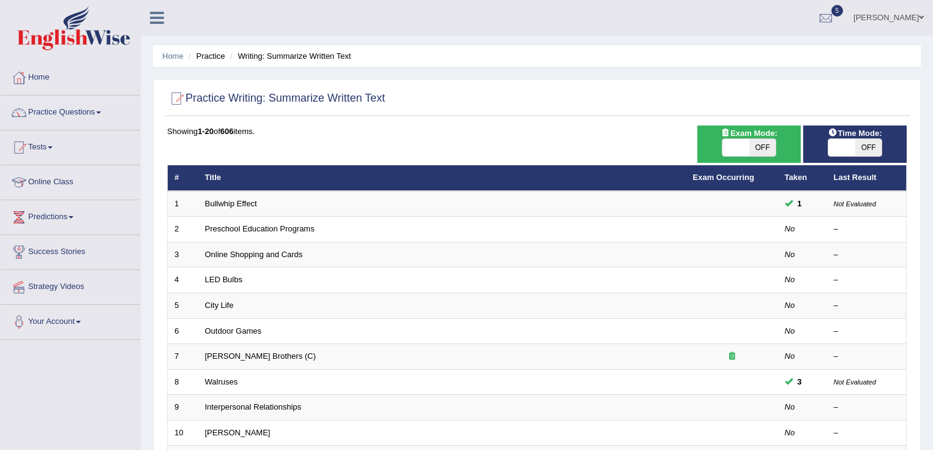
click at [225, 196] on td "Bullwhip Effect" at bounding box center [442, 204] width 488 height 26
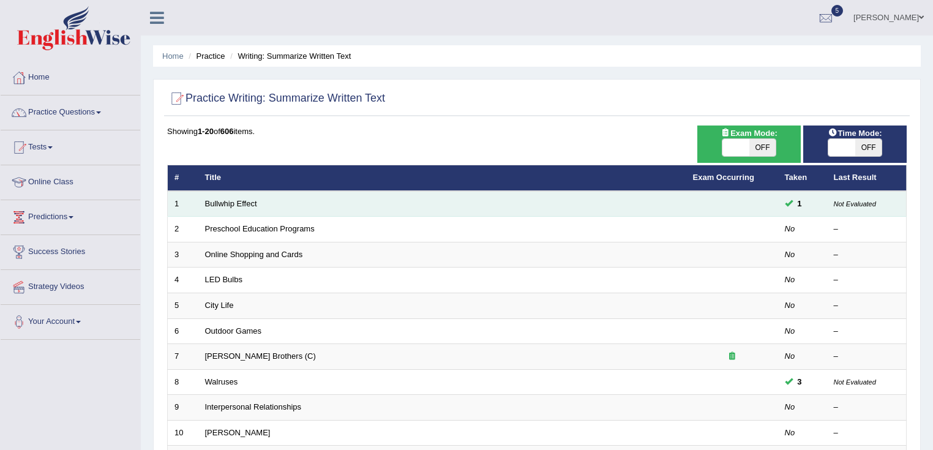
click at [220, 196] on td "Bullwhip Effect" at bounding box center [442, 204] width 488 height 26
click at [220, 203] on link "Bullwhip Effect" at bounding box center [231, 203] width 52 height 9
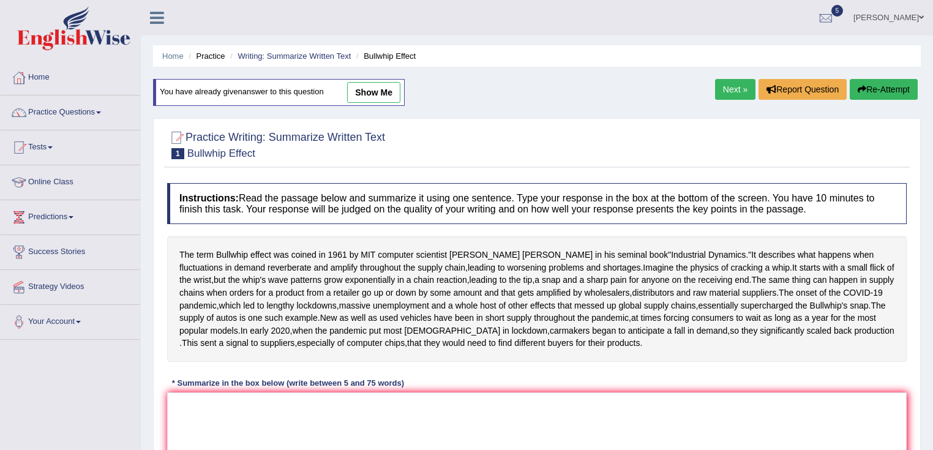
click at [369, 96] on link "show me" at bounding box center [373, 92] width 53 height 21
type textarea "The term Bullwhip effect was coined in 1961 by MIT computer scientist Jay Forre…"
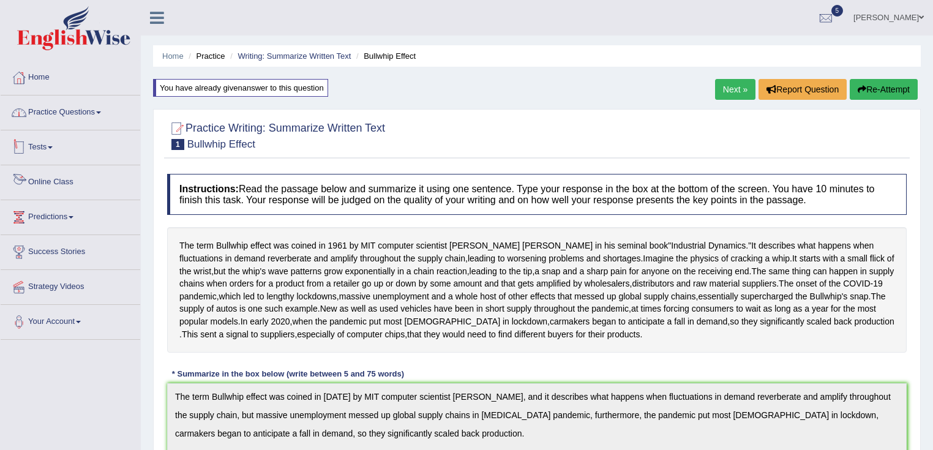
click at [32, 113] on link "Practice Questions" at bounding box center [71, 111] width 140 height 31
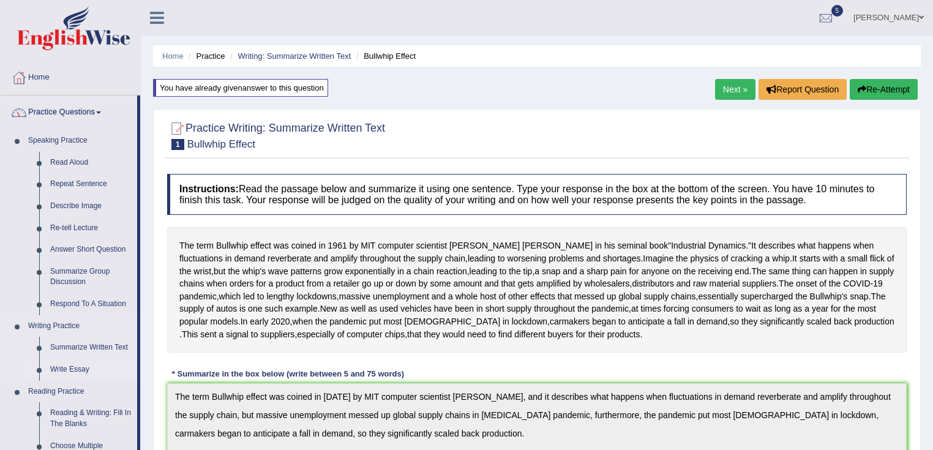
click at [71, 372] on link "Write Essay" at bounding box center [91, 370] width 92 height 22
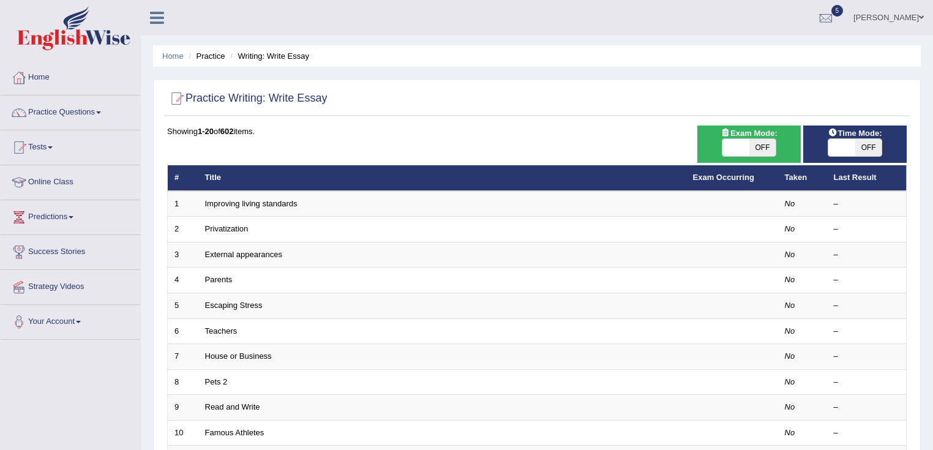
click at [251, 199] on link "Improving living standards" at bounding box center [251, 203] width 92 height 9
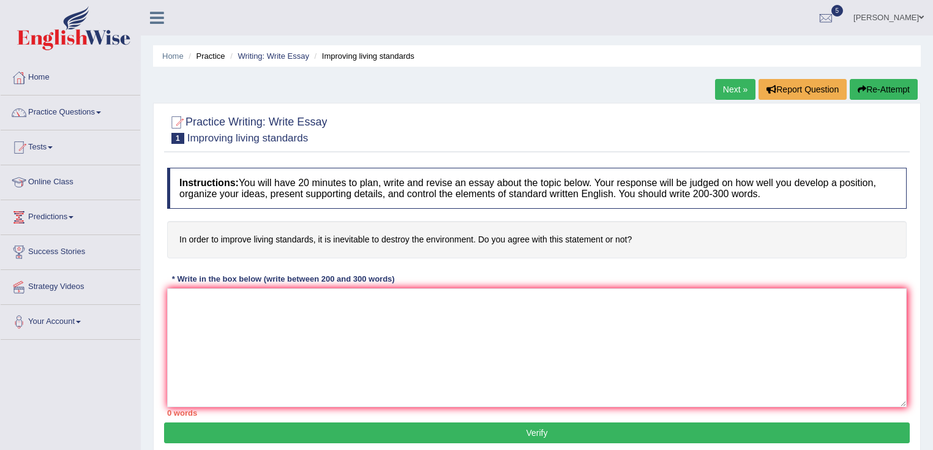
click at [729, 88] on link "Next »" at bounding box center [735, 89] width 40 height 21
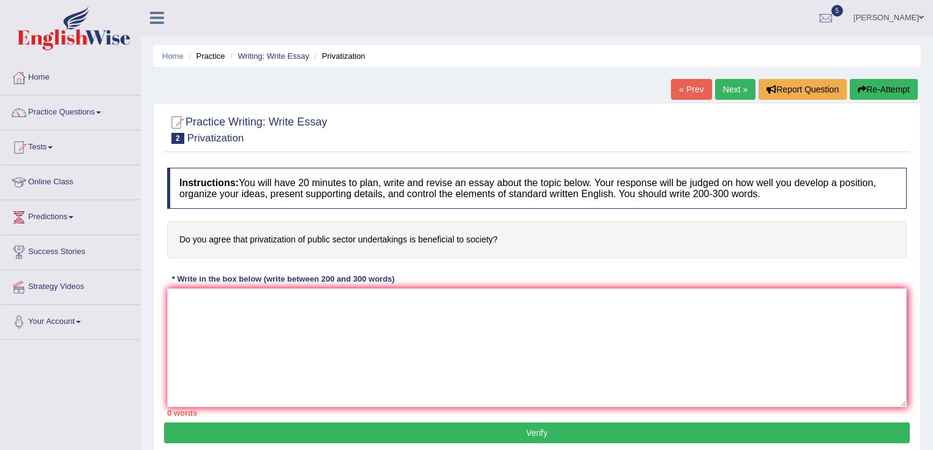
click at [731, 97] on link "Next »" at bounding box center [735, 89] width 40 height 21
drag, startPoint x: 527, startPoint y: 240, endPoint x: 620, endPoint y: 234, distance: 93.3
click at [620, 234] on h4 "One should never judge a person by external appearances. Do you agree or disagr…" at bounding box center [537, 239] width 740 height 37
drag, startPoint x: 289, startPoint y: 240, endPoint x: 415, endPoint y: 245, distance: 126.3
click at [415, 245] on h4 "One should never judge a person by external appearances. Do you agree or disagr…" at bounding box center [537, 239] width 740 height 37
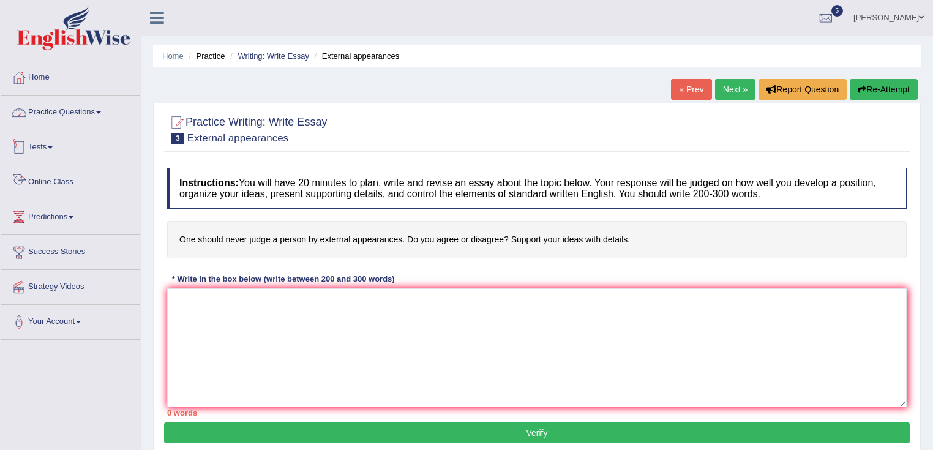
click at [65, 102] on link "Practice Questions" at bounding box center [71, 111] width 140 height 31
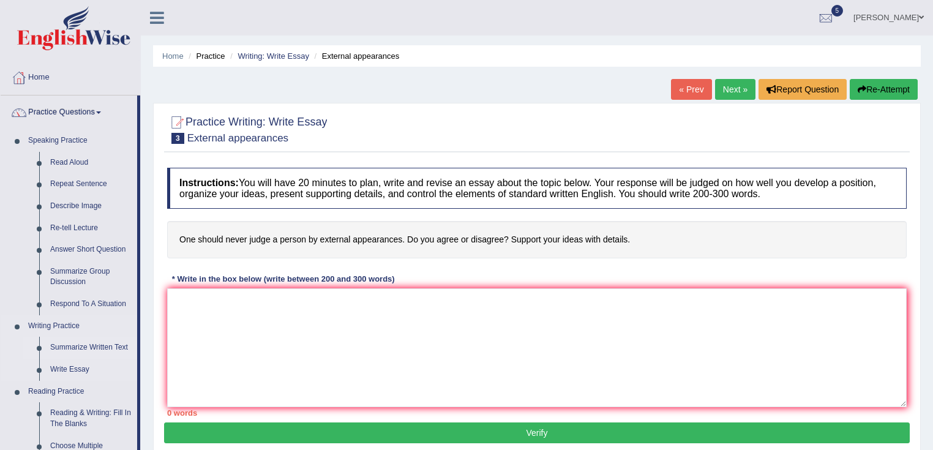
click at [81, 345] on link "Summarize Written Text" at bounding box center [91, 348] width 92 height 22
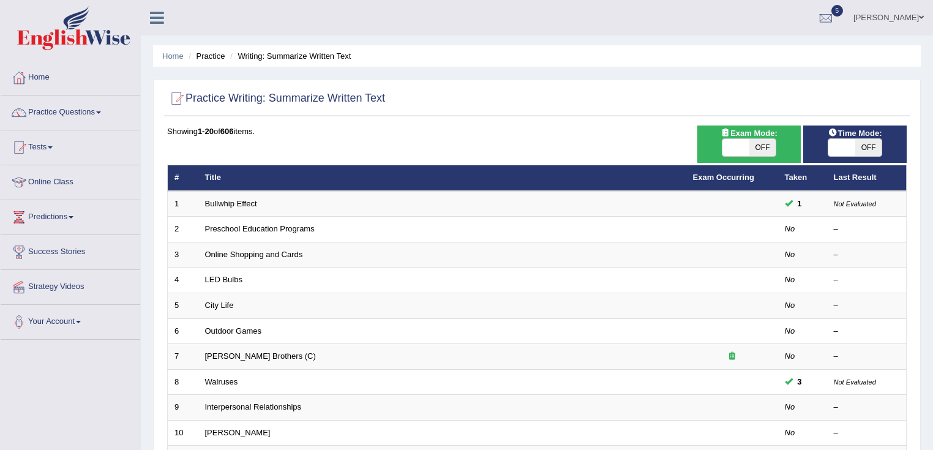
click at [230, 201] on link "Bullwhip Effect" at bounding box center [231, 203] width 52 height 9
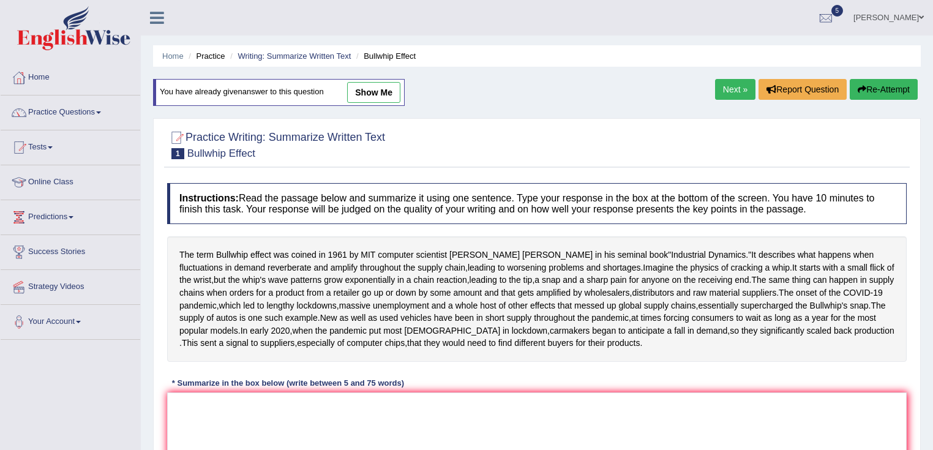
drag, startPoint x: 240, startPoint y: 193, endPoint x: 429, endPoint y: 210, distance: 190.0
click at [429, 210] on h4 "Instructions: Read the passage below and summarize it using one sentence. Type …" at bounding box center [537, 203] width 740 height 41
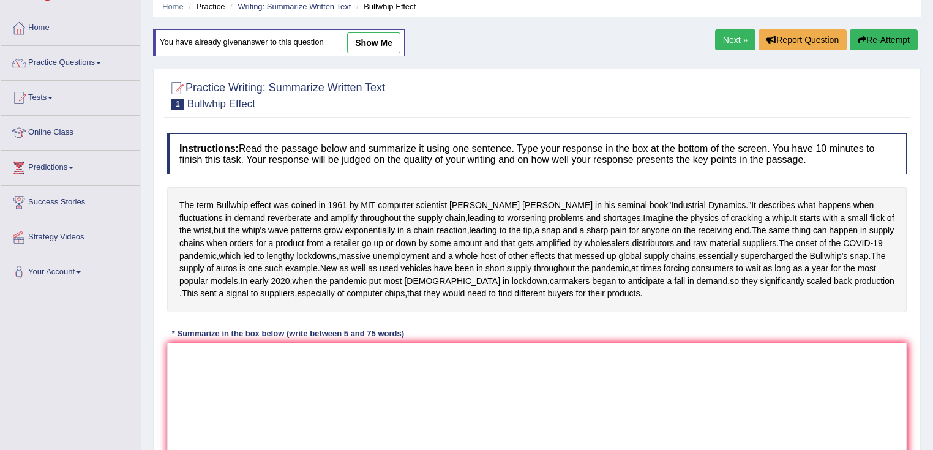
scroll to position [98, 0]
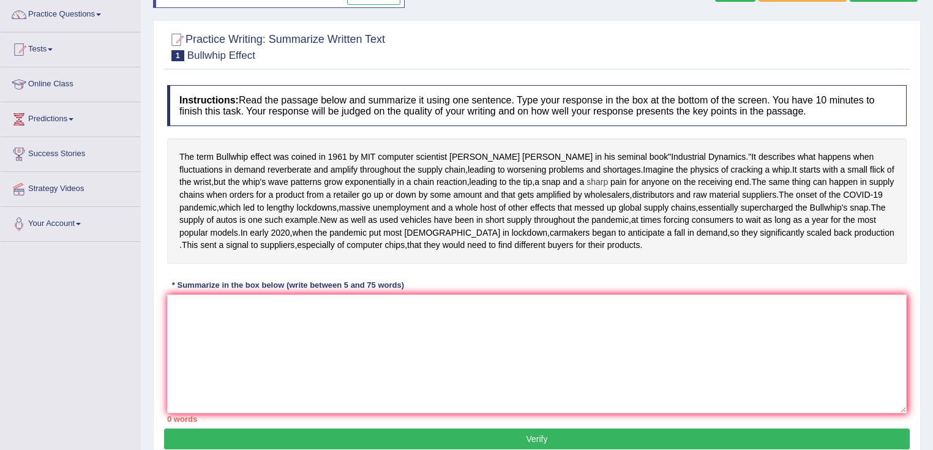
drag, startPoint x: 174, startPoint y: 150, endPoint x: 538, endPoint y: 184, distance: 365.4
click at [538, 184] on div "The term Bullwhip effect was coined in [DATE] by MIT computer scientist [PERSON…" at bounding box center [537, 201] width 740 height 126
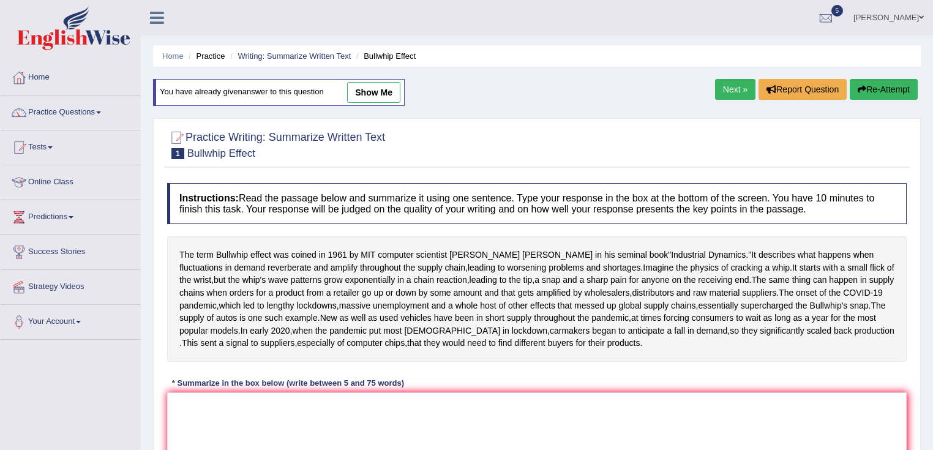
click at [386, 93] on link "show me" at bounding box center [373, 92] width 53 height 21
type textarea "The term Bullwhip effect was coined in [DATE] by MIT computer scientist [PERSON…"
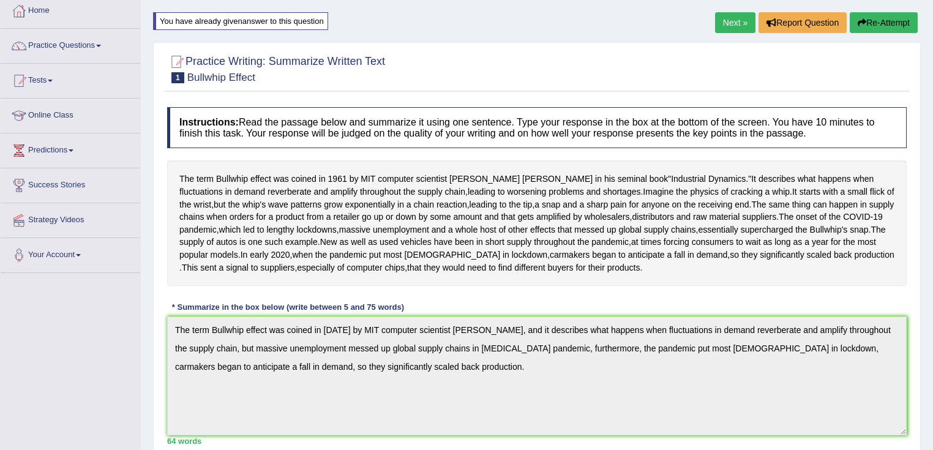
scroll to position [147, 0]
